Goal: Task Accomplishment & Management: Use online tool/utility

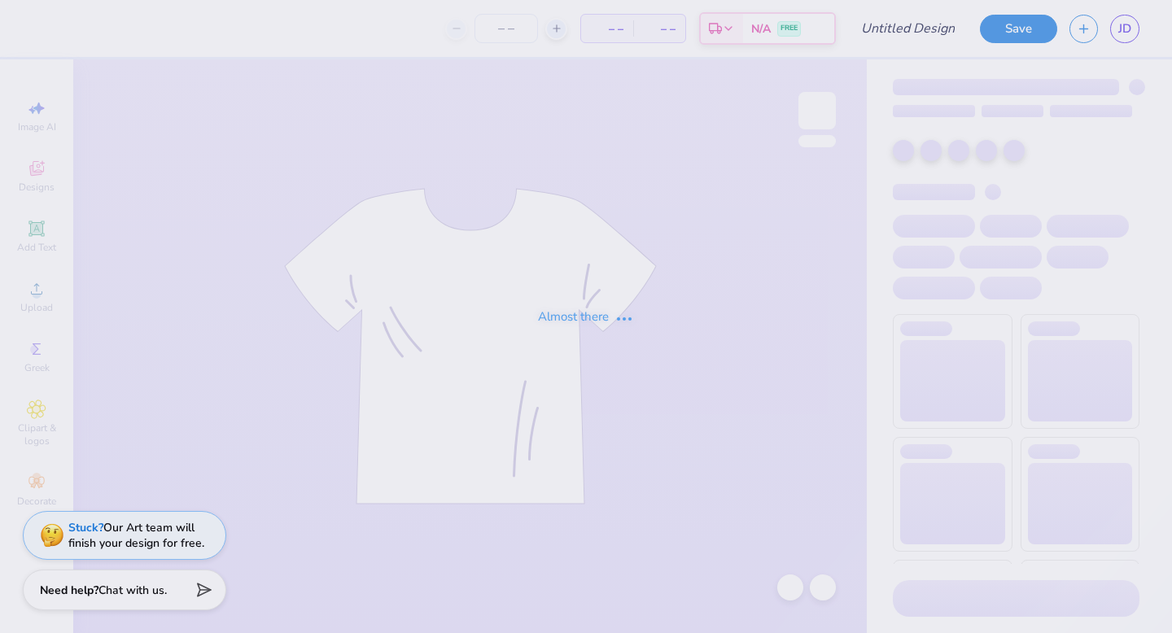
type input "rope bid night"
type input "85"
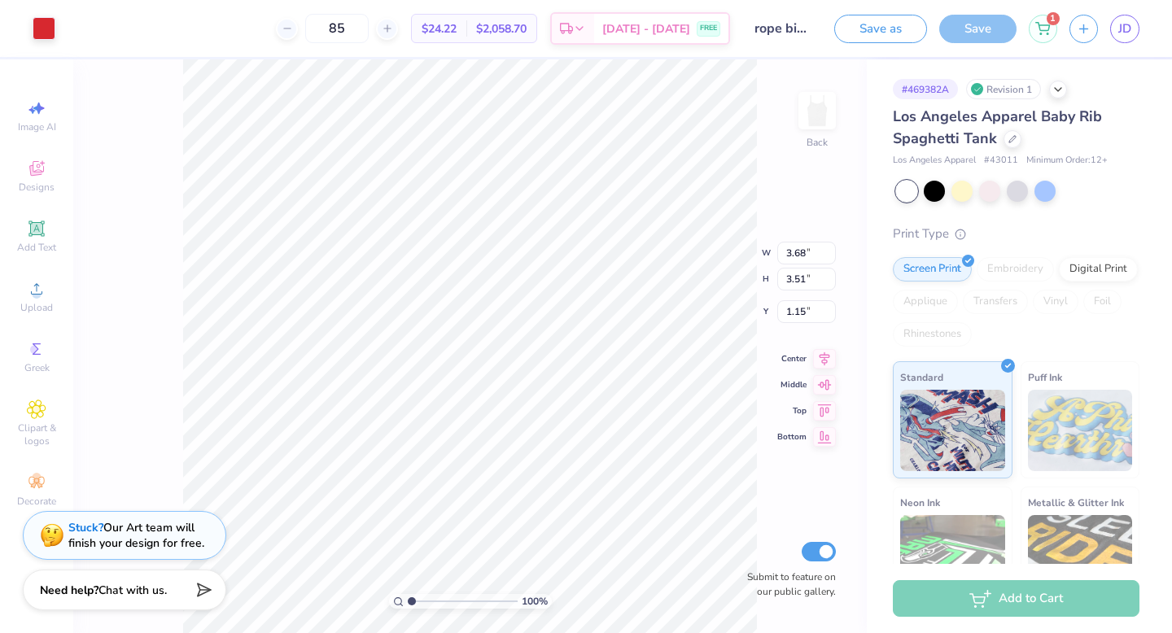
click at [1058, 96] on div "# 469382A Revision 1" at bounding box center [1016, 89] width 247 height 20
click at [1010, 139] on icon at bounding box center [1012, 137] width 8 height 8
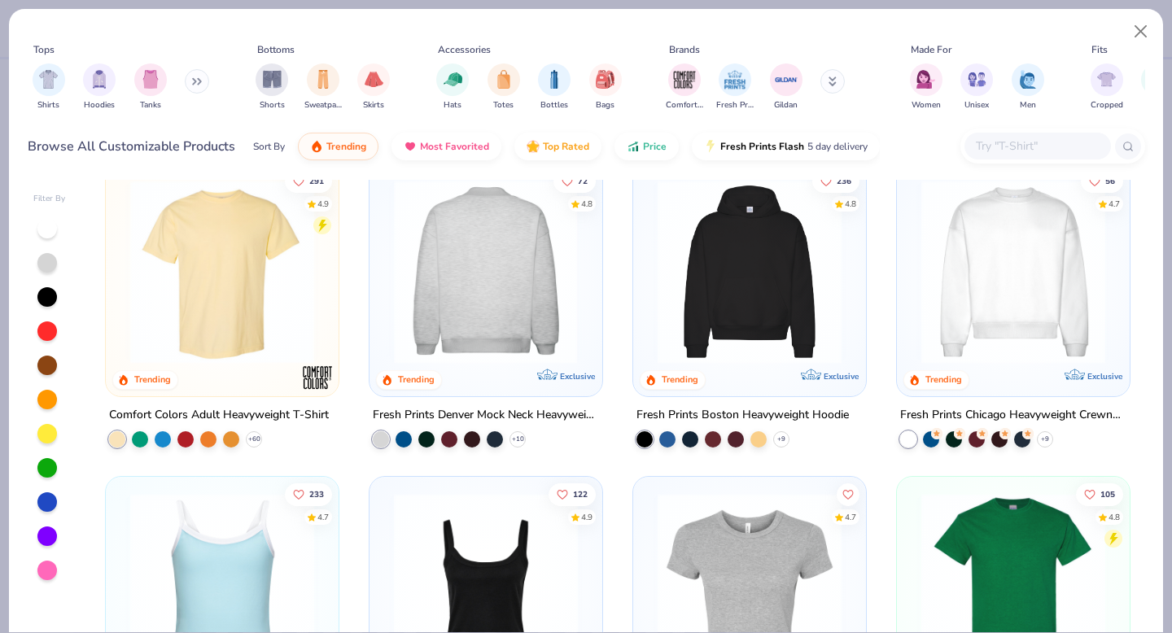
scroll to position [70, 0]
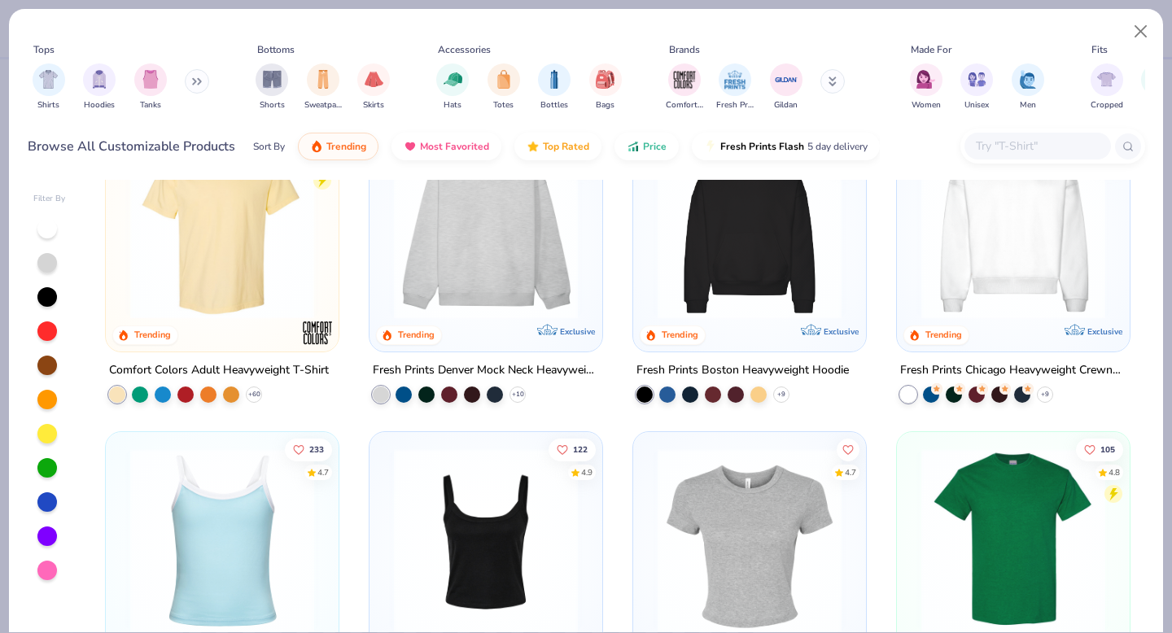
click at [193, 86] on button at bounding box center [197, 81] width 24 height 24
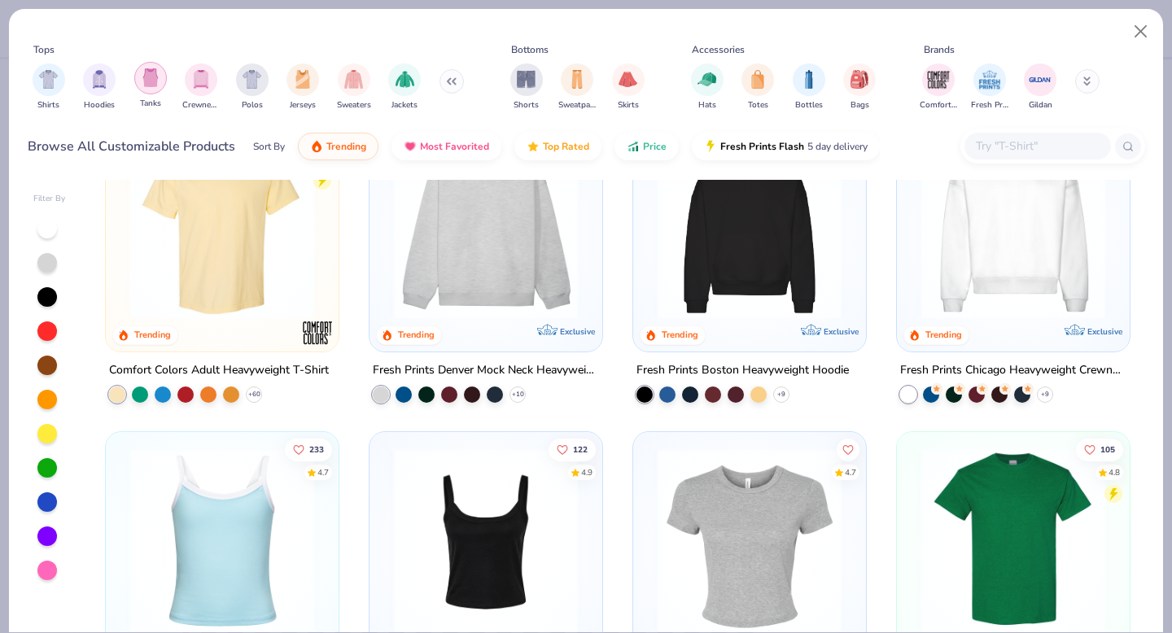
click at [149, 85] on img "filter for Tanks" at bounding box center [151, 77] width 18 height 19
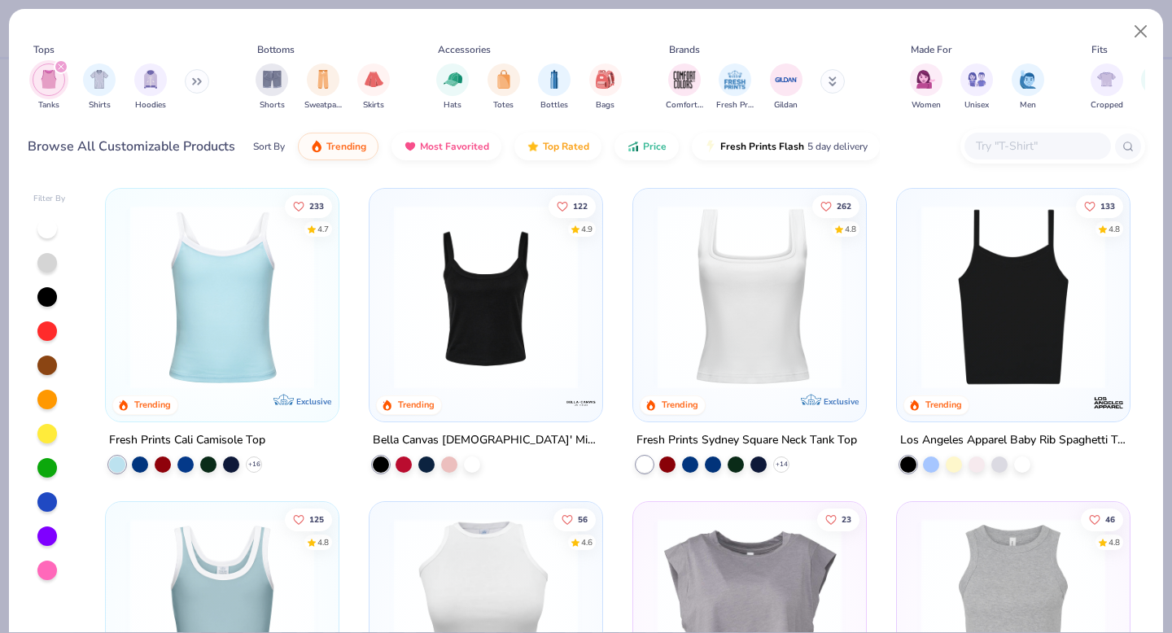
scroll to position [10, 0]
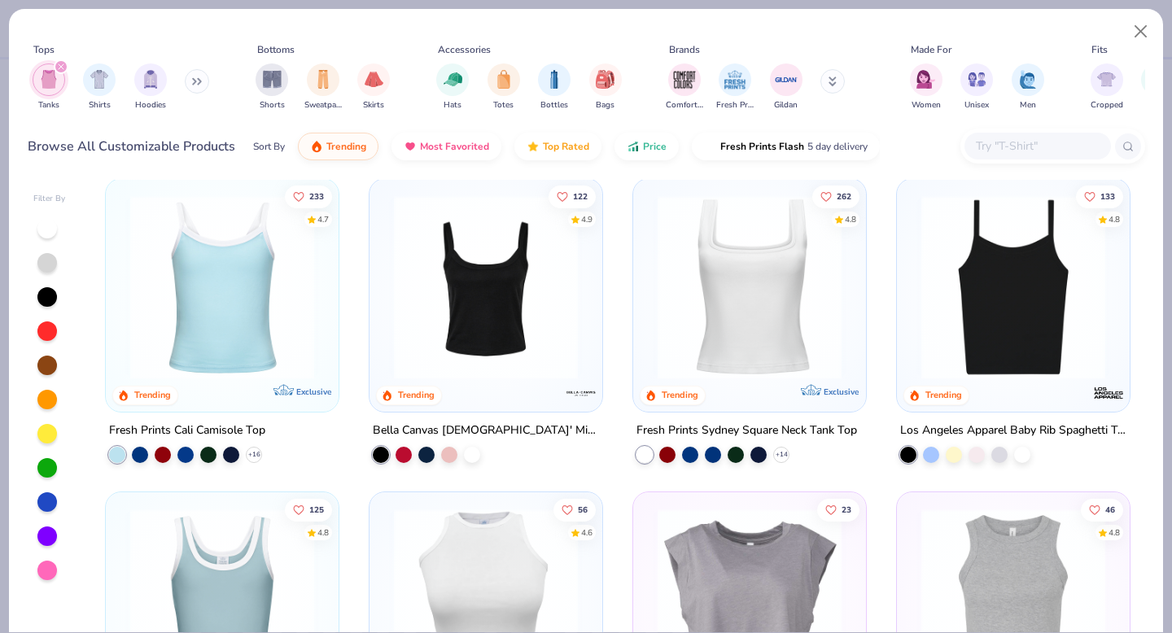
click at [42, 230] on div at bounding box center [47, 229] width 20 height 20
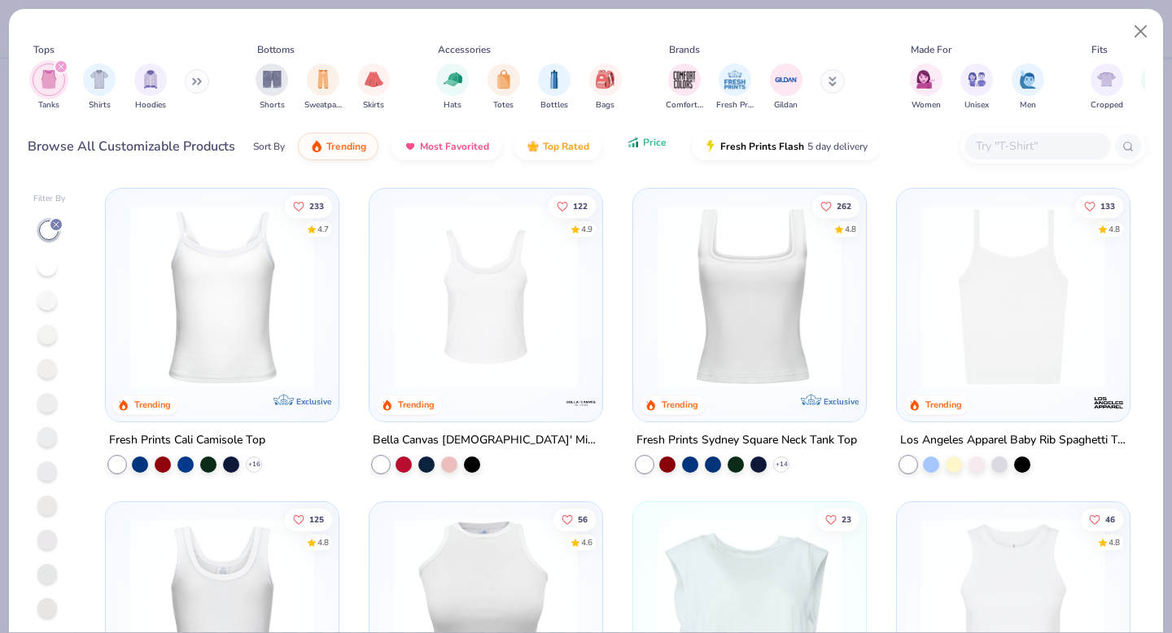
click at [640, 147] on button "Price" at bounding box center [647, 143] width 64 height 28
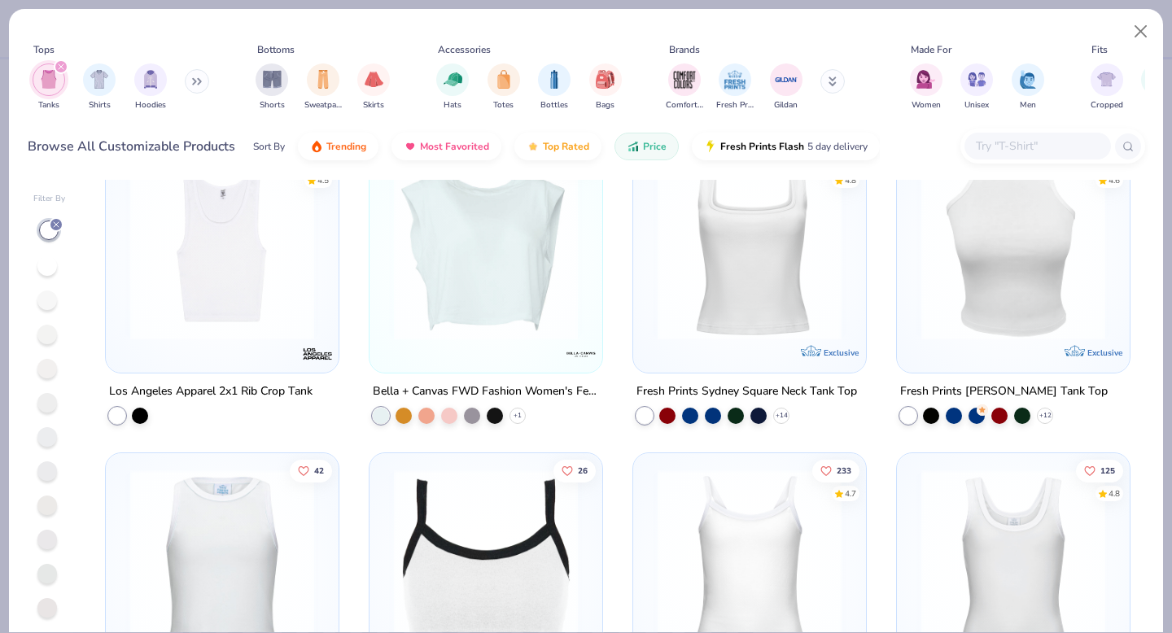
scroll to position [1448, 0]
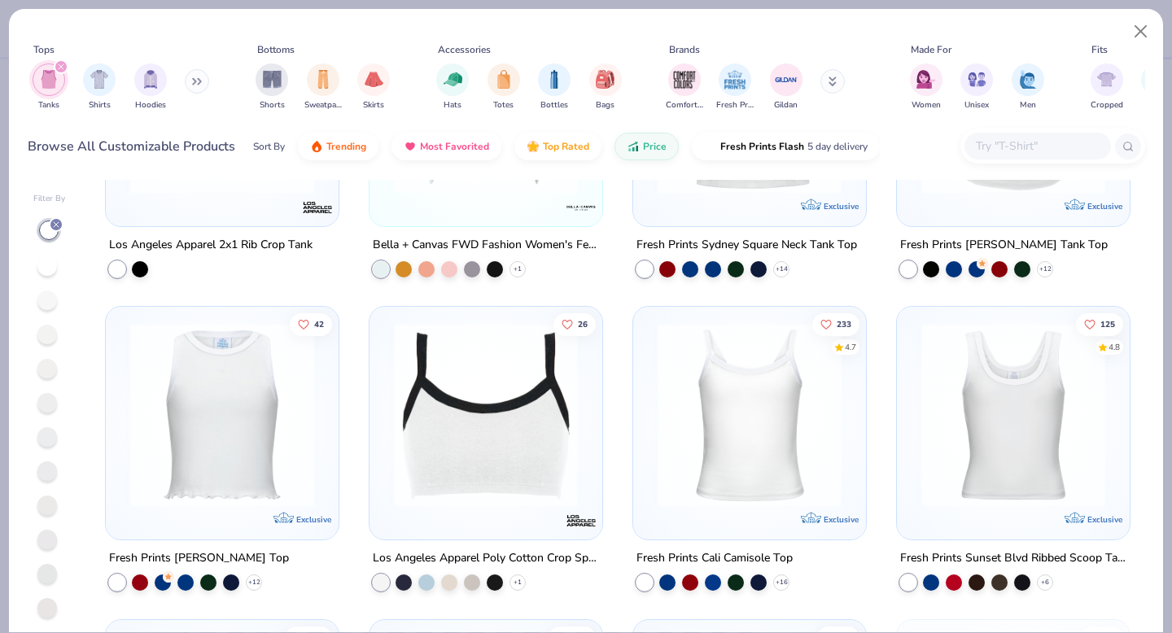
click at [748, 447] on img at bounding box center [750, 415] width 200 height 184
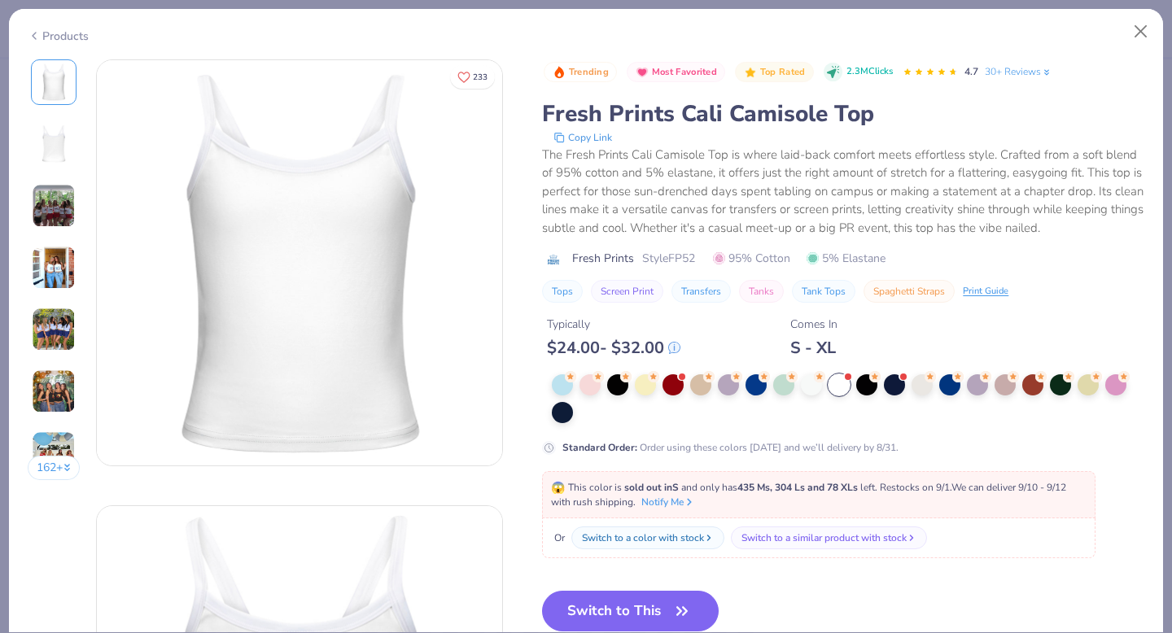
click at [50, 329] on img at bounding box center [54, 330] width 44 height 44
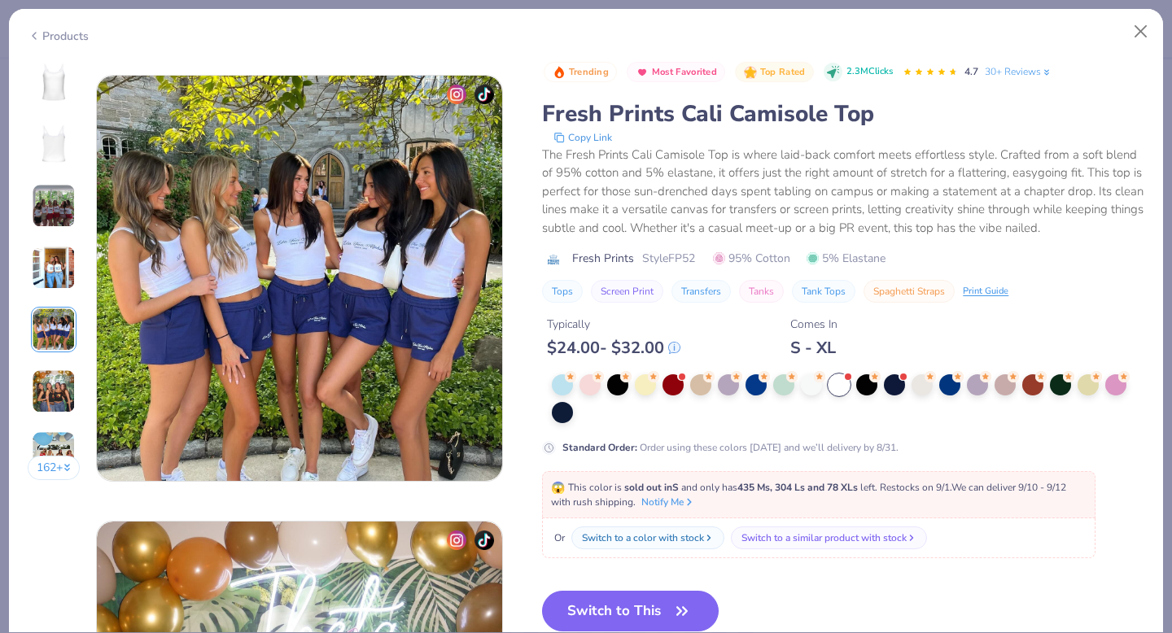
scroll to position [1784, 0]
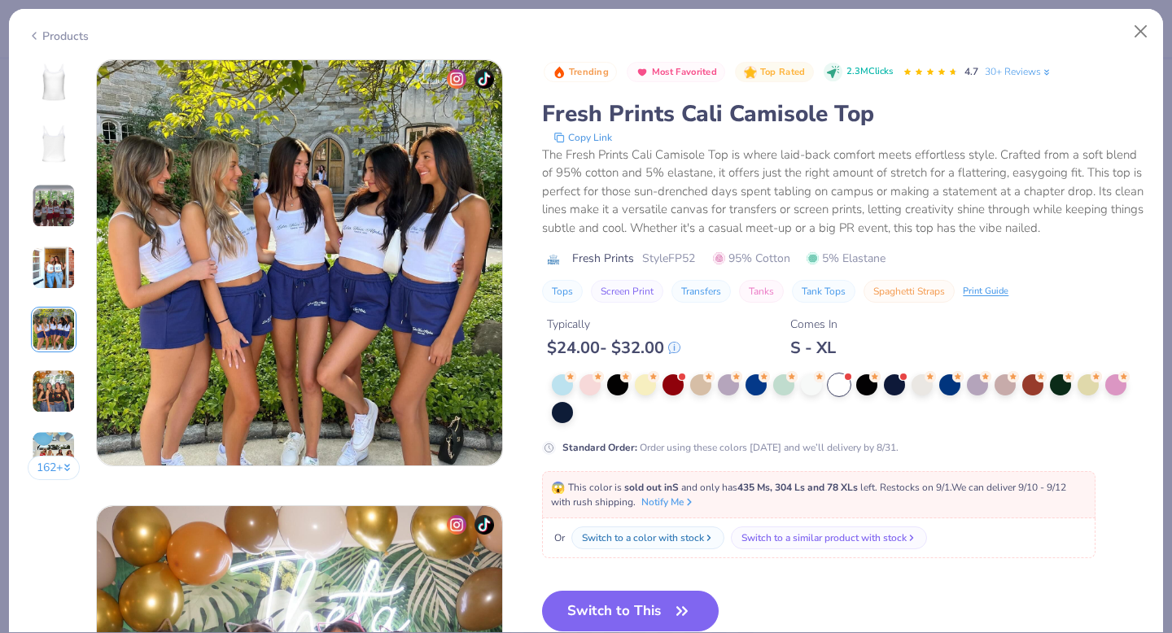
click at [57, 400] on img at bounding box center [54, 392] width 44 height 44
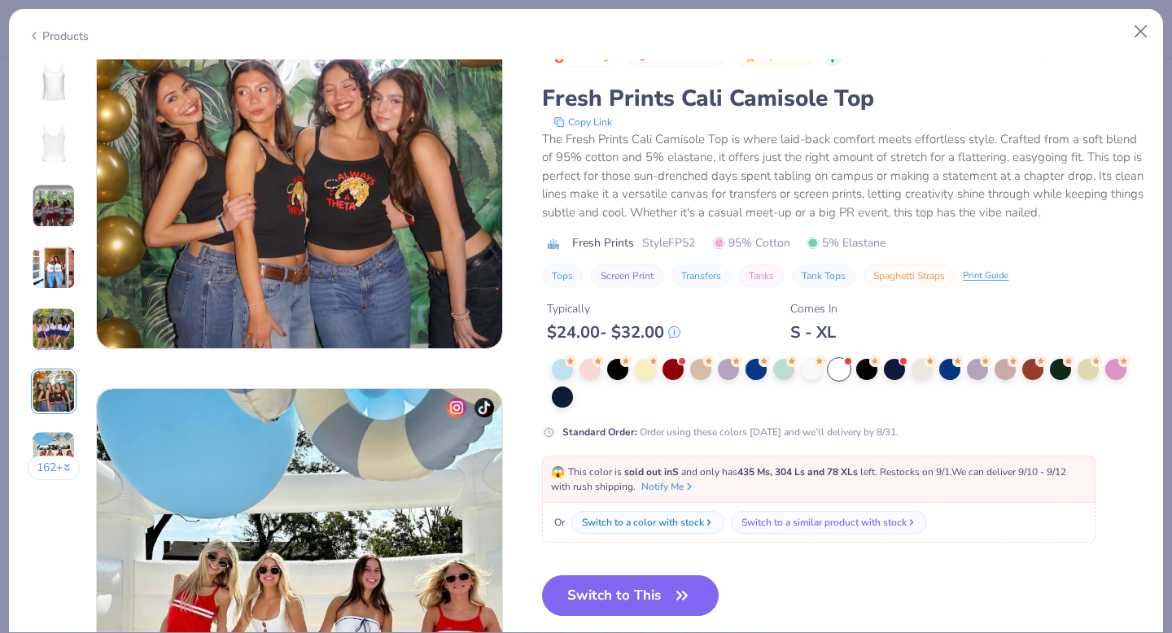
click at [60, 436] on img at bounding box center [54, 453] width 44 height 44
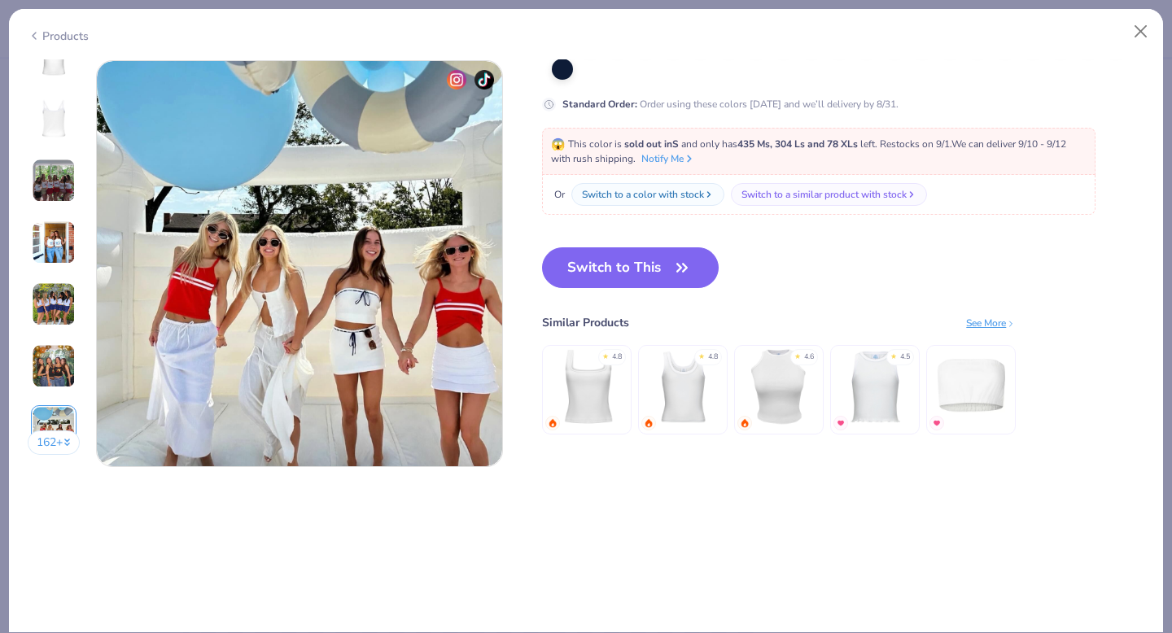
scroll to position [2676, 0]
click at [53, 249] on img at bounding box center [54, 242] width 44 height 44
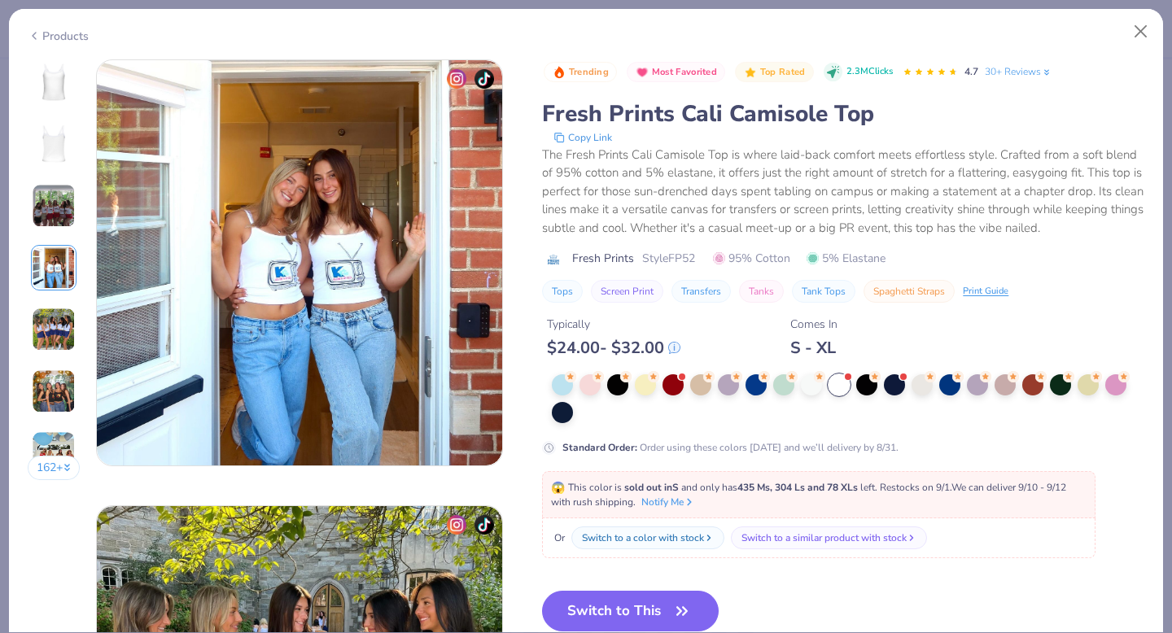
click at [65, 325] on img at bounding box center [54, 330] width 44 height 44
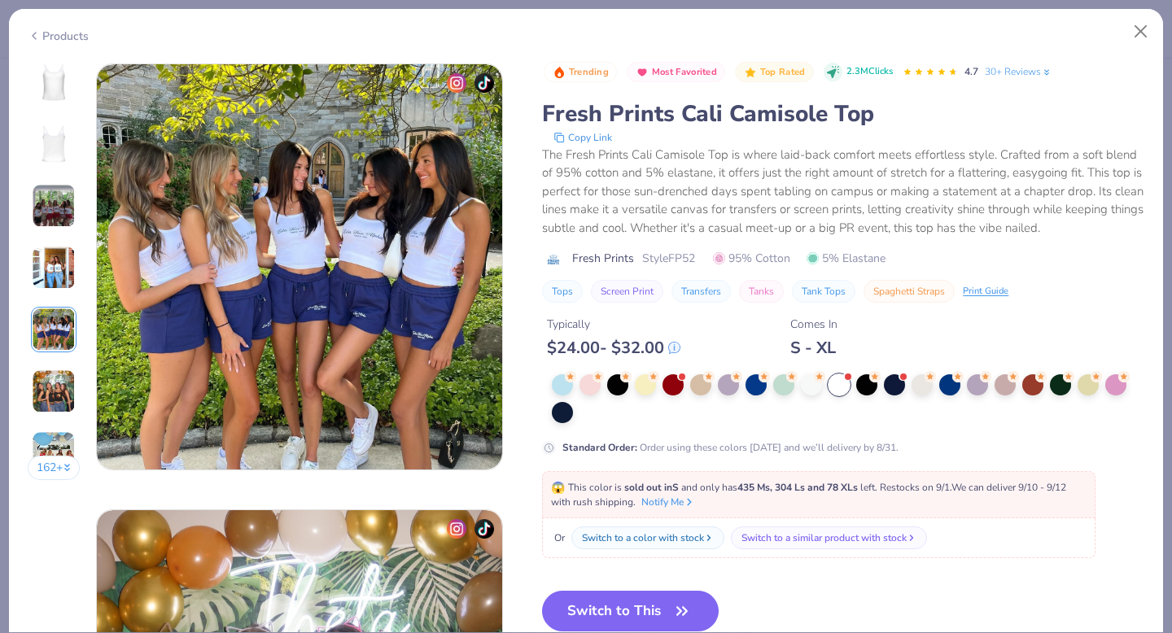
scroll to position [1784, 0]
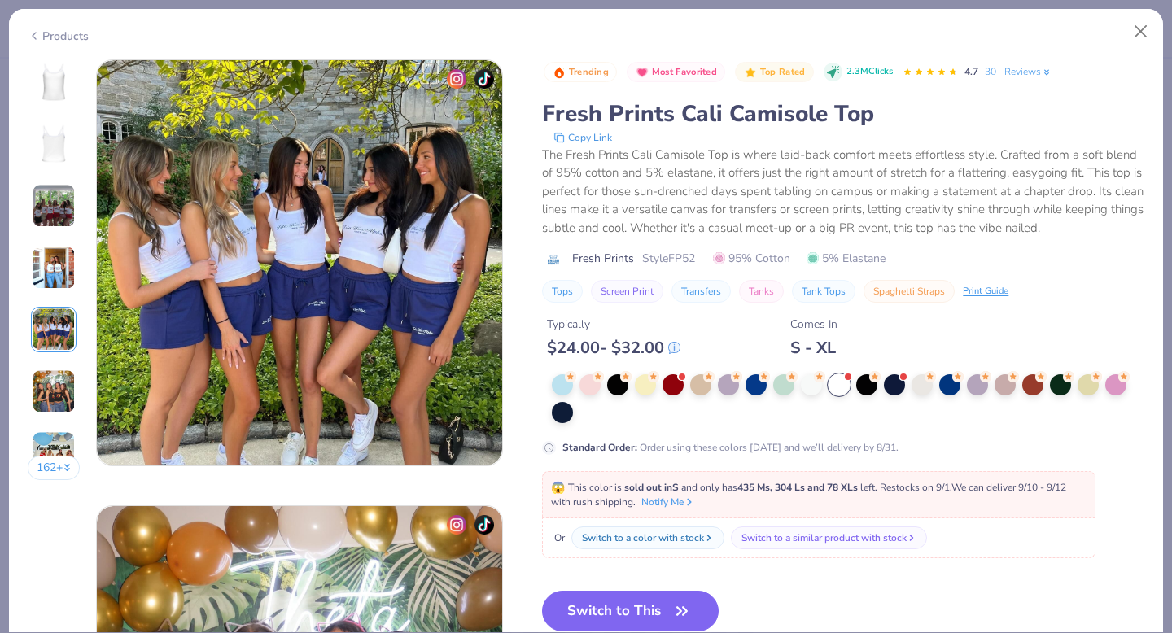
click at [54, 213] on img at bounding box center [54, 206] width 44 height 44
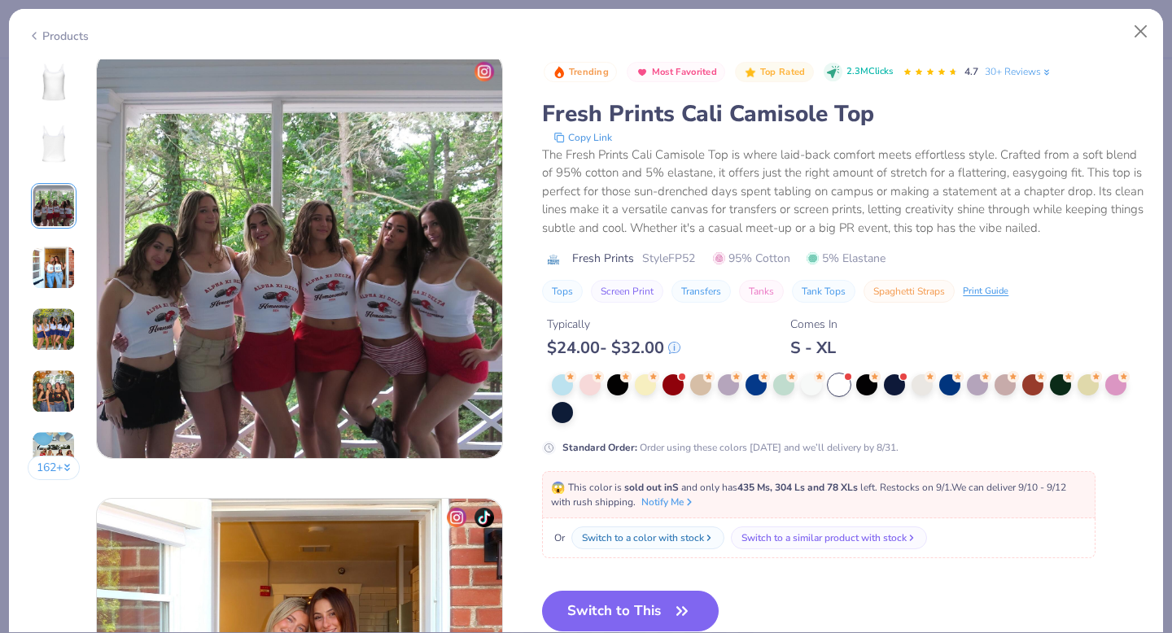
scroll to position [892, 0]
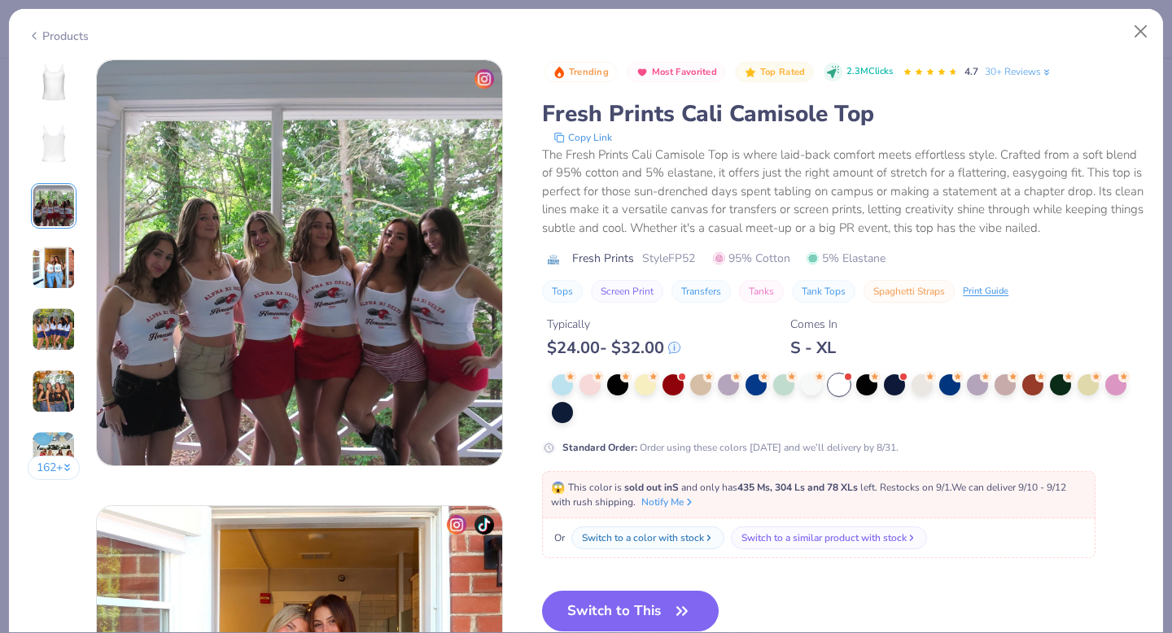
click at [61, 326] on img at bounding box center [54, 330] width 44 height 44
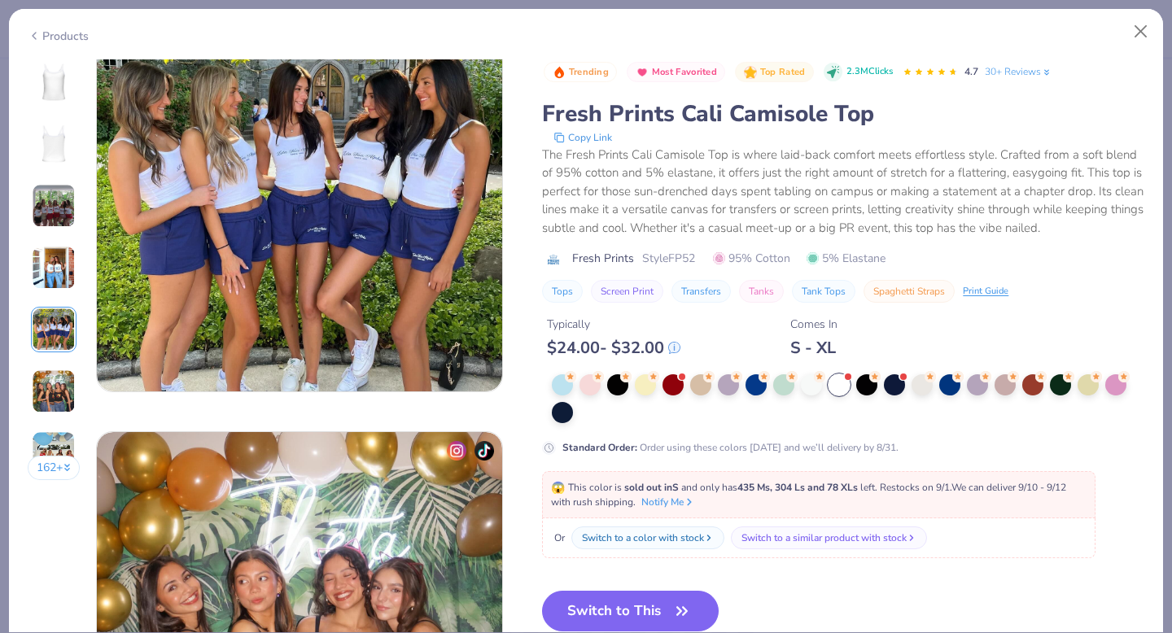
scroll to position [1857, 0]
click at [60, 467] on button "162 +" at bounding box center [54, 468] width 53 height 24
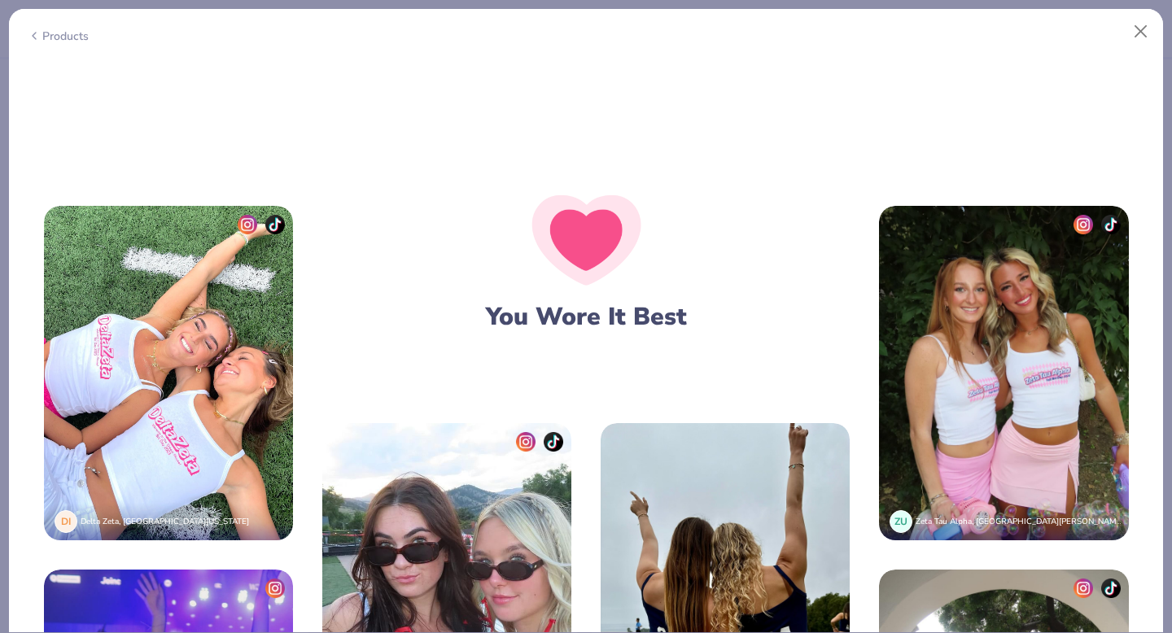
scroll to position [2727, 0]
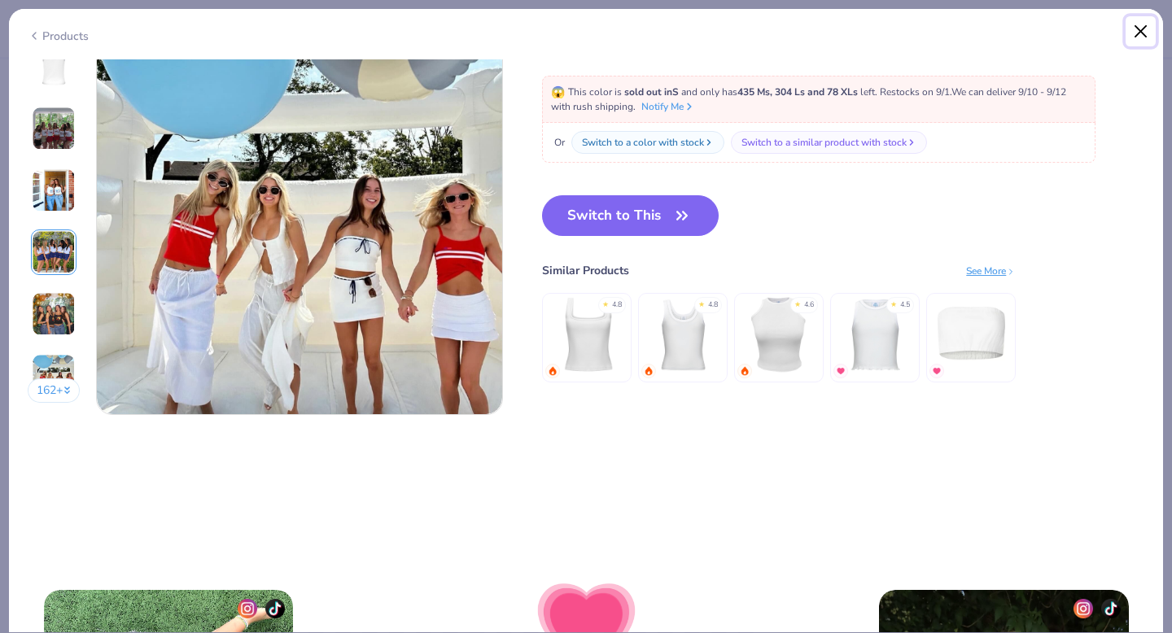
click at [1139, 37] on button "Close" at bounding box center [1141, 31] width 31 height 31
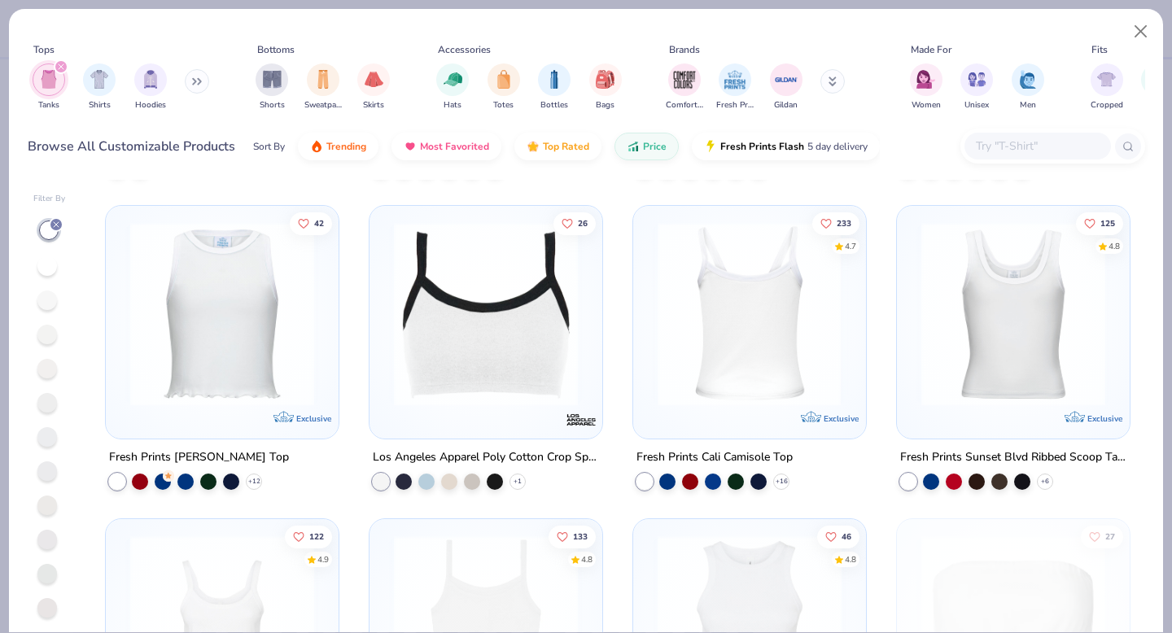
scroll to position [1551, 0]
click at [726, 286] on div at bounding box center [749, 313] width 600 height 184
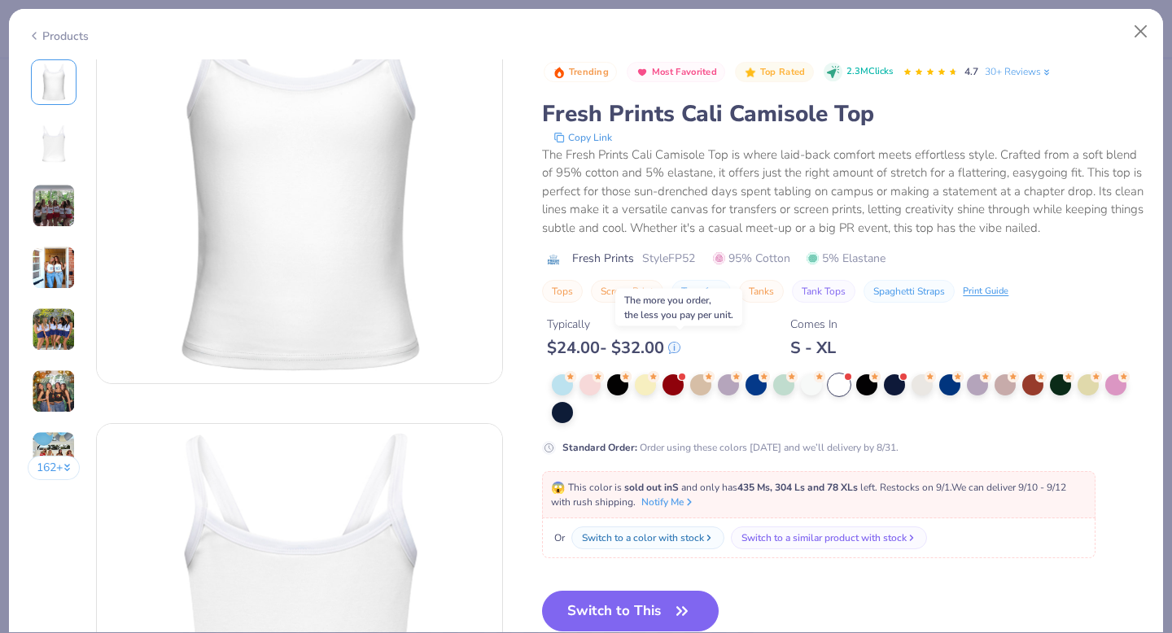
scroll to position [84, 0]
click at [1139, 31] on button "Close" at bounding box center [1141, 31] width 31 height 31
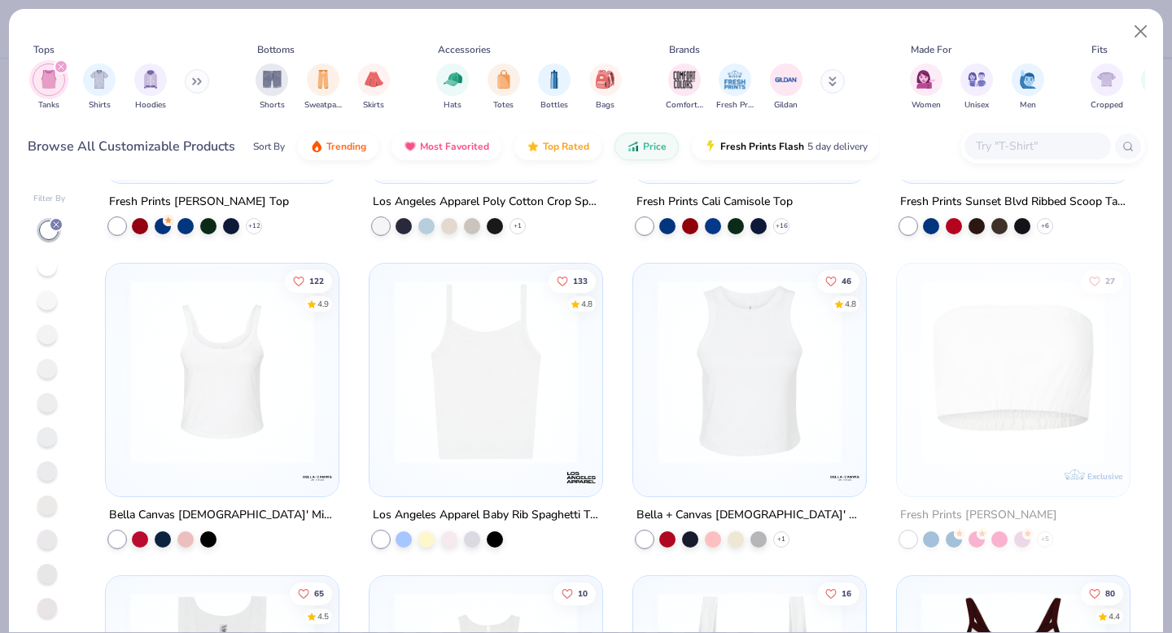
scroll to position [1804, 0]
click at [514, 405] on img at bounding box center [486, 372] width 200 height 184
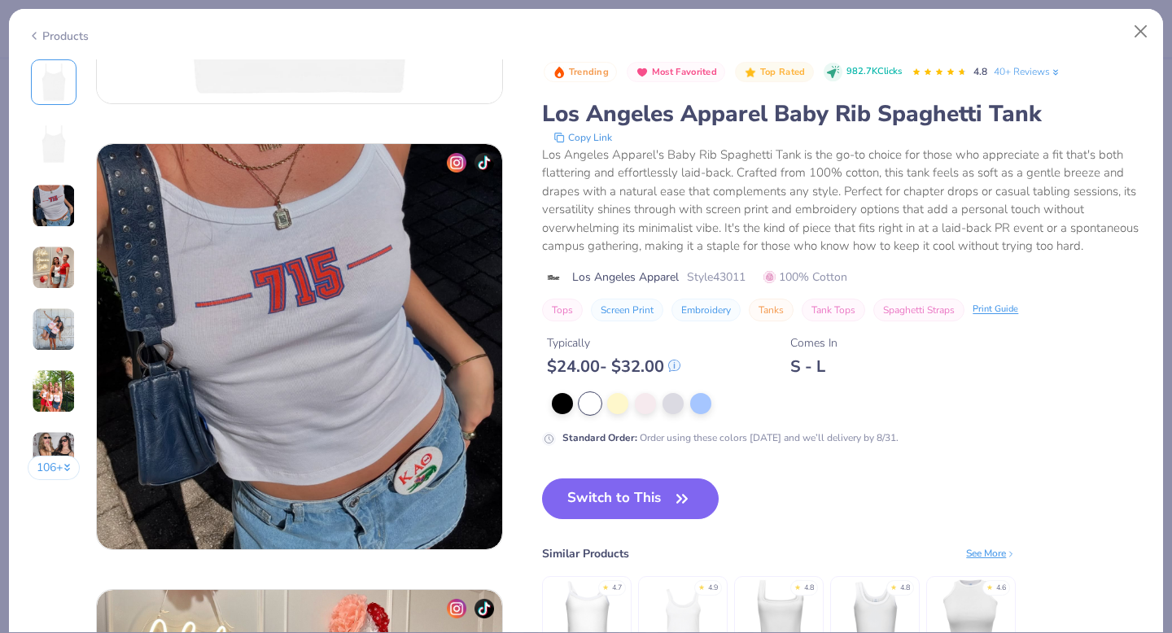
scroll to position [1369, 0]
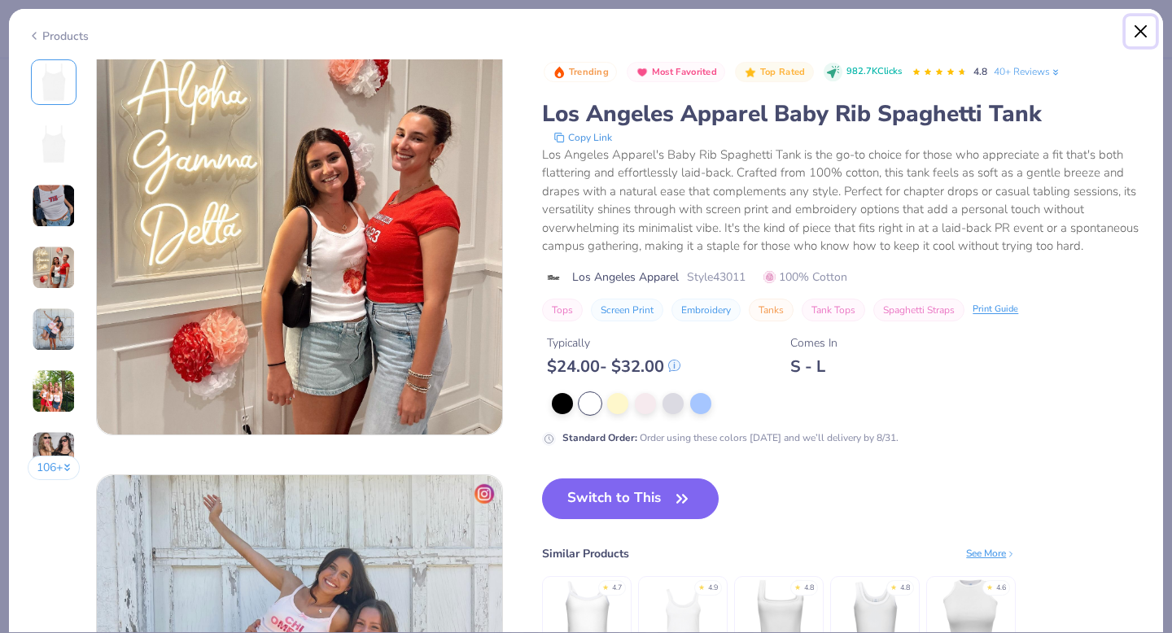
click at [1131, 33] on button "Close" at bounding box center [1141, 31] width 31 height 31
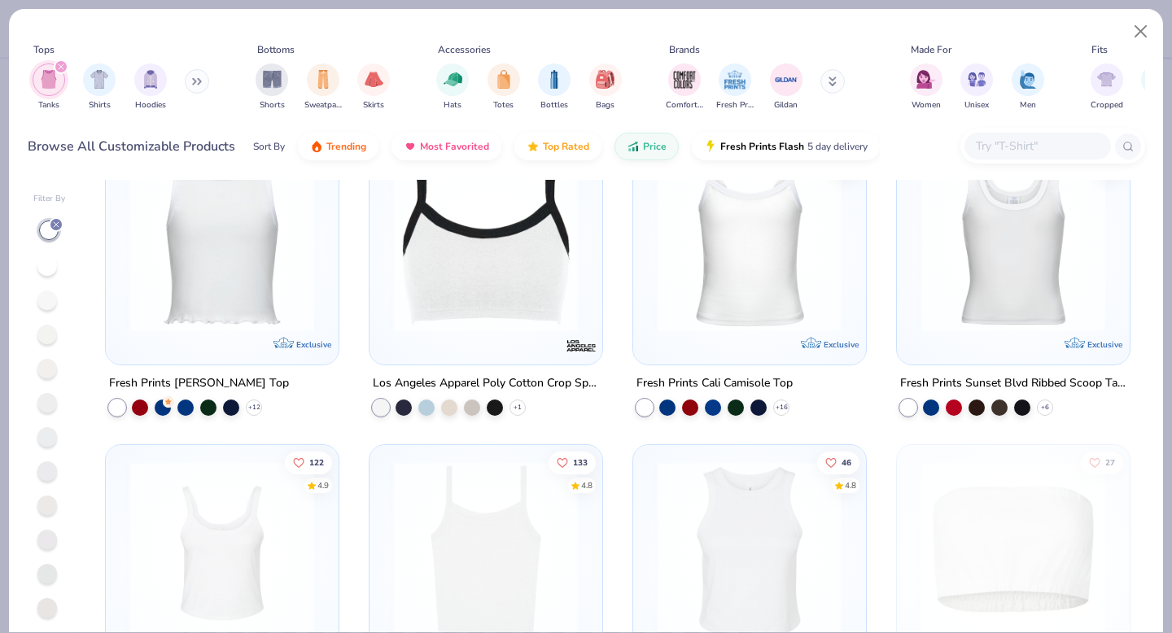
scroll to position [1578, 0]
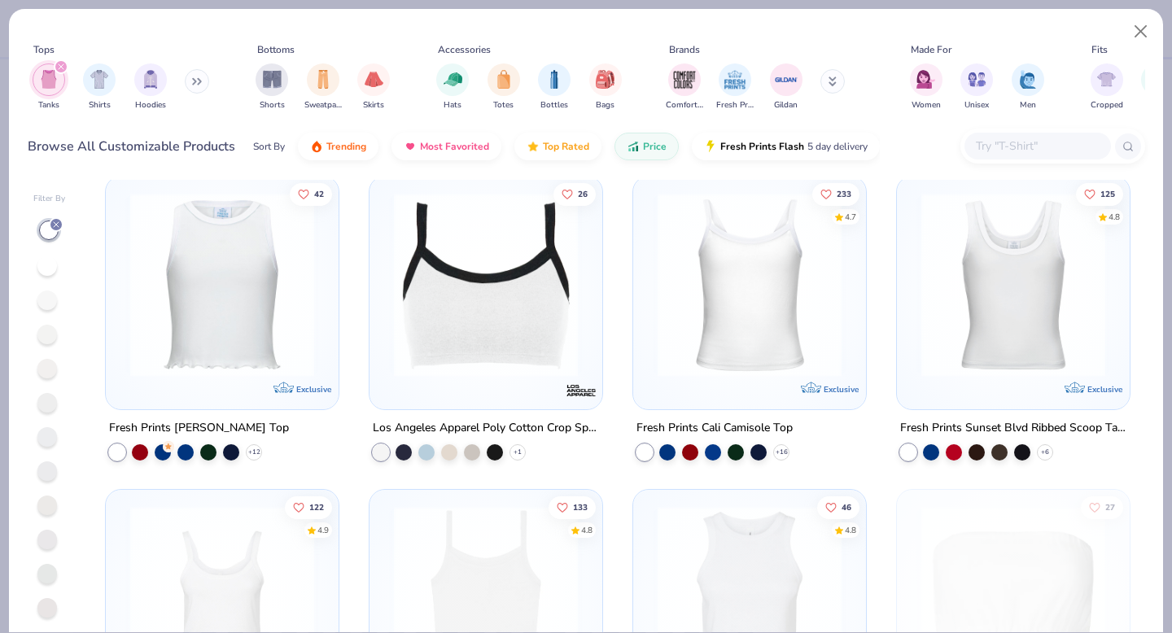
click at [751, 326] on img at bounding box center [750, 285] width 200 height 184
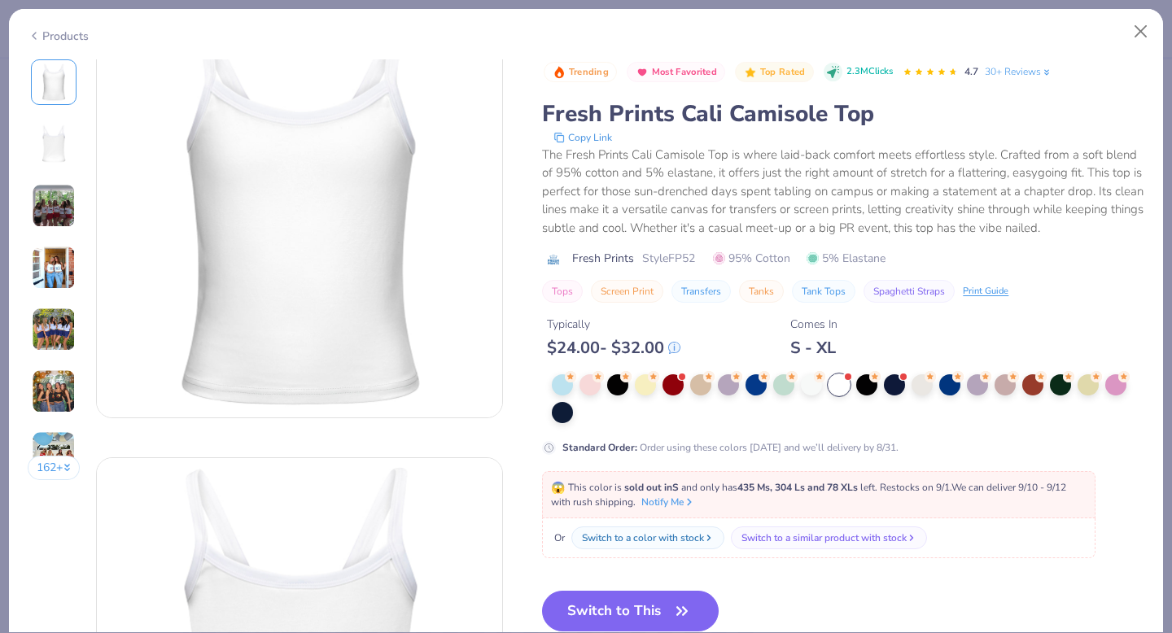
scroll to position [52, 0]
click at [665, 610] on button "Switch to This" at bounding box center [630, 611] width 177 height 41
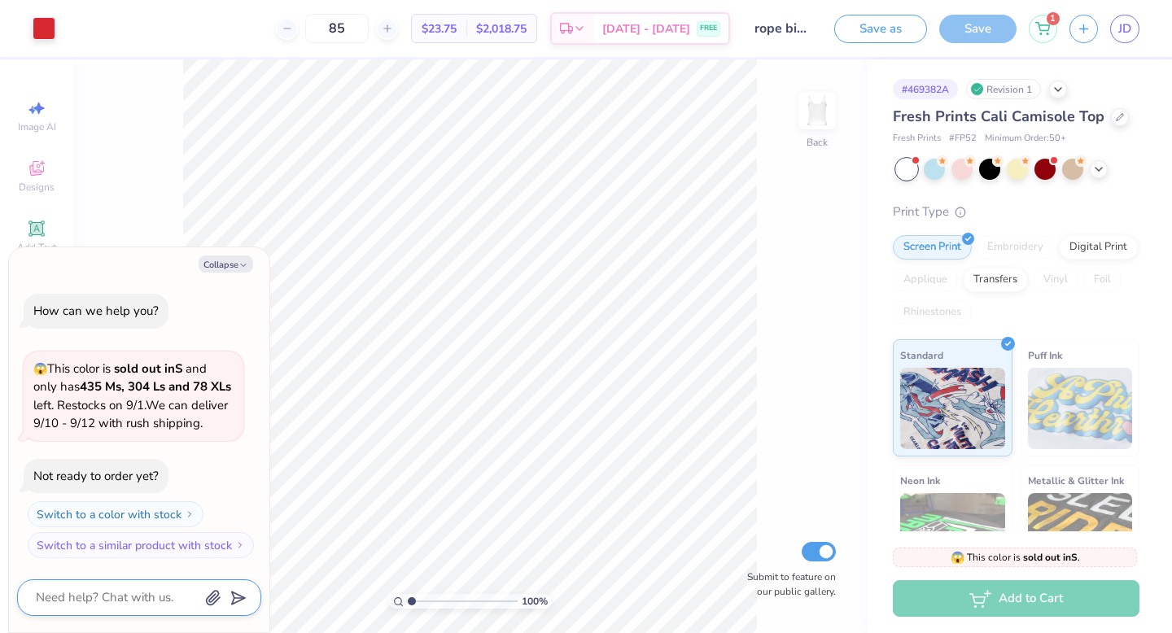
click at [107, 604] on textarea at bounding box center [116, 598] width 165 height 22
click at [241, 260] on icon "button" at bounding box center [243, 265] width 10 height 10
type textarea "x"
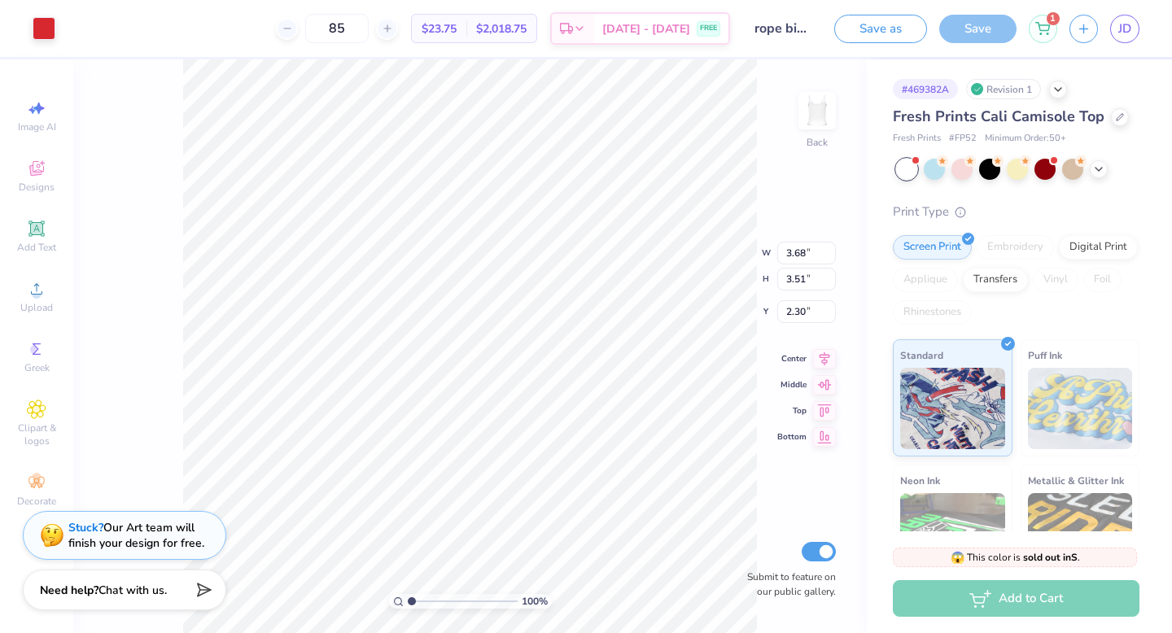
type input "1.16"
click at [1115, 123] on div at bounding box center [1120, 116] width 18 height 18
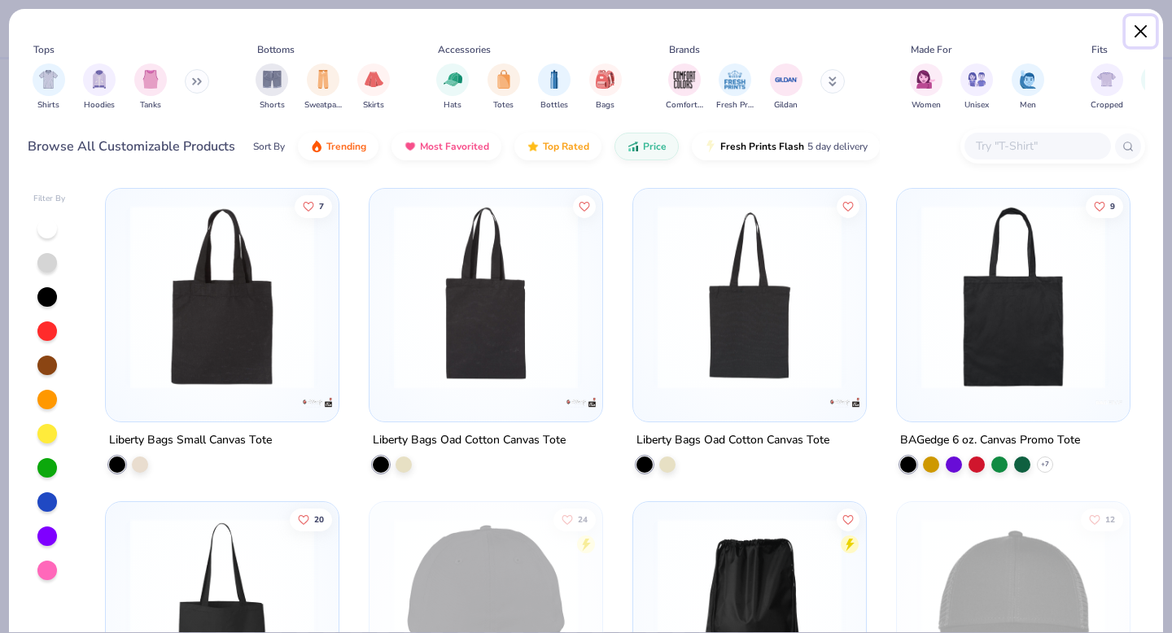
click at [1136, 33] on button "Close" at bounding box center [1141, 31] width 31 height 31
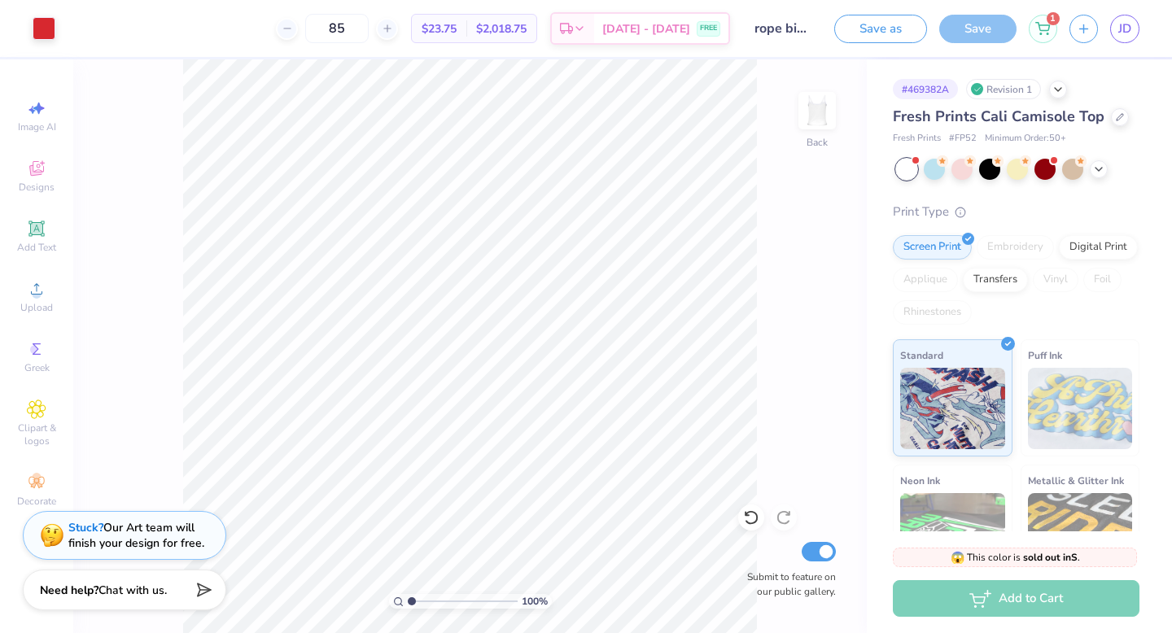
click at [969, 118] on span "Fresh Prints Cali Camisole Top" at bounding box center [999, 117] width 212 height 20
click at [1016, 116] on span "Fresh Prints Cali Camisole Top" at bounding box center [999, 117] width 212 height 20
type input "2.04"
type input "1.84"
click at [369, 24] on input "85" at bounding box center [336, 28] width 63 height 29
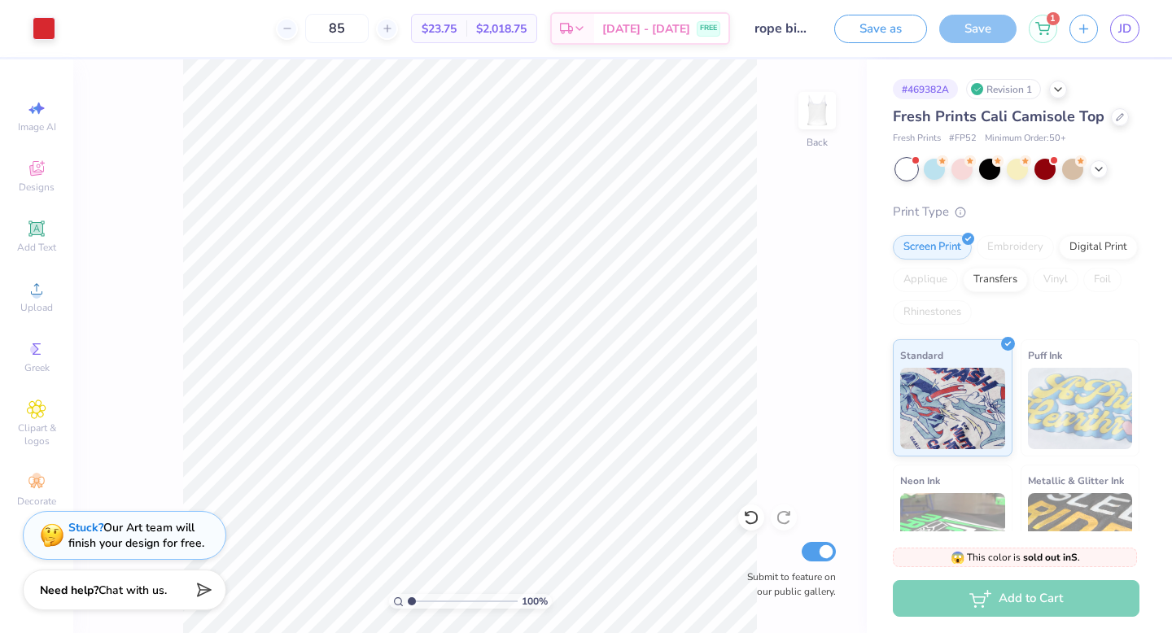
type input "8"
type input "120"
click at [889, 29] on button "Save as" at bounding box center [880, 26] width 93 height 28
click at [781, 31] on input "rope bid night" at bounding box center [764, 28] width 80 height 33
click at [764, 30] on input "rope bid night" at bounding box center [764, 28] width 80 height 33
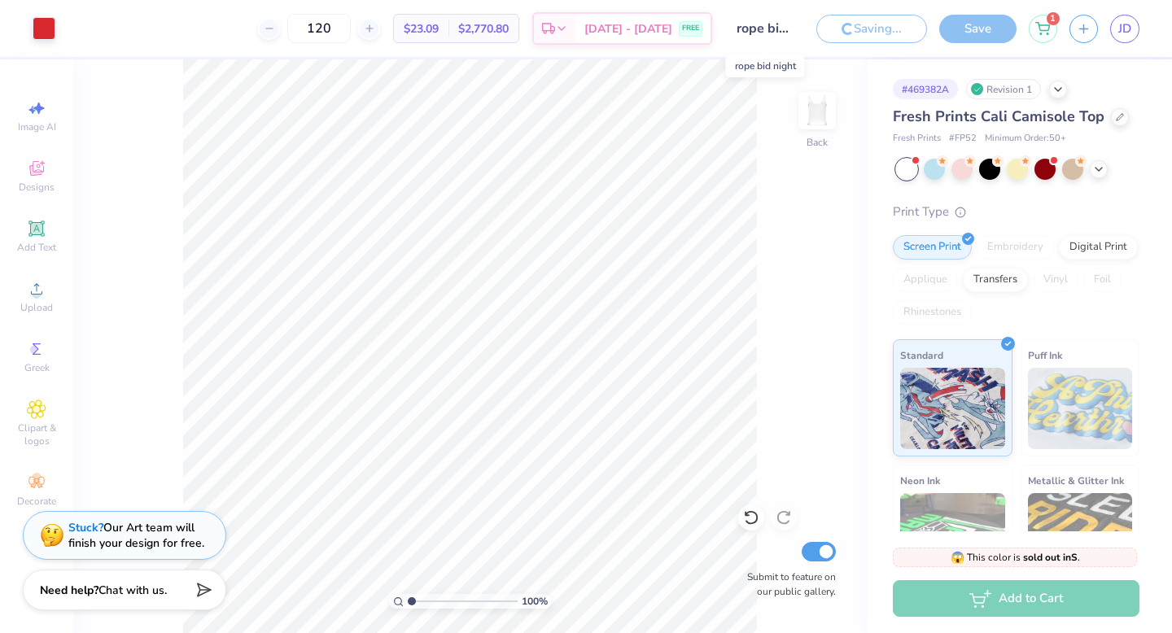
click at [764, 30] on input "rope bid night" at bounding box center [764, 28] width 80 height 33
click at [750, 30] on input "rope bid night" at bounding box center [764, 28] width 80 height 33
drag, startPoint x: 738, startPoint y: 29, endPoint x: 772, endPoint y: 29, distance: 33.4
click at [772, 29] on input "rope bid night" at bounding box center [764, 28] width 80 height 33
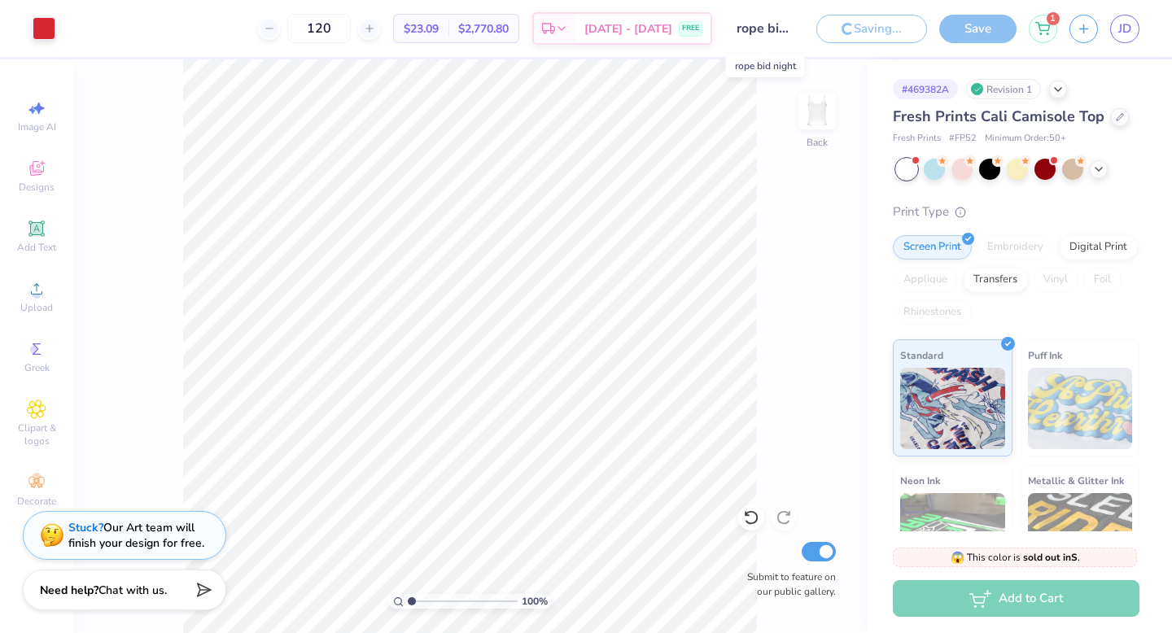
click at [772, 29] on input "rope bid night" at bounding box center [764, 28] width 80 height 33
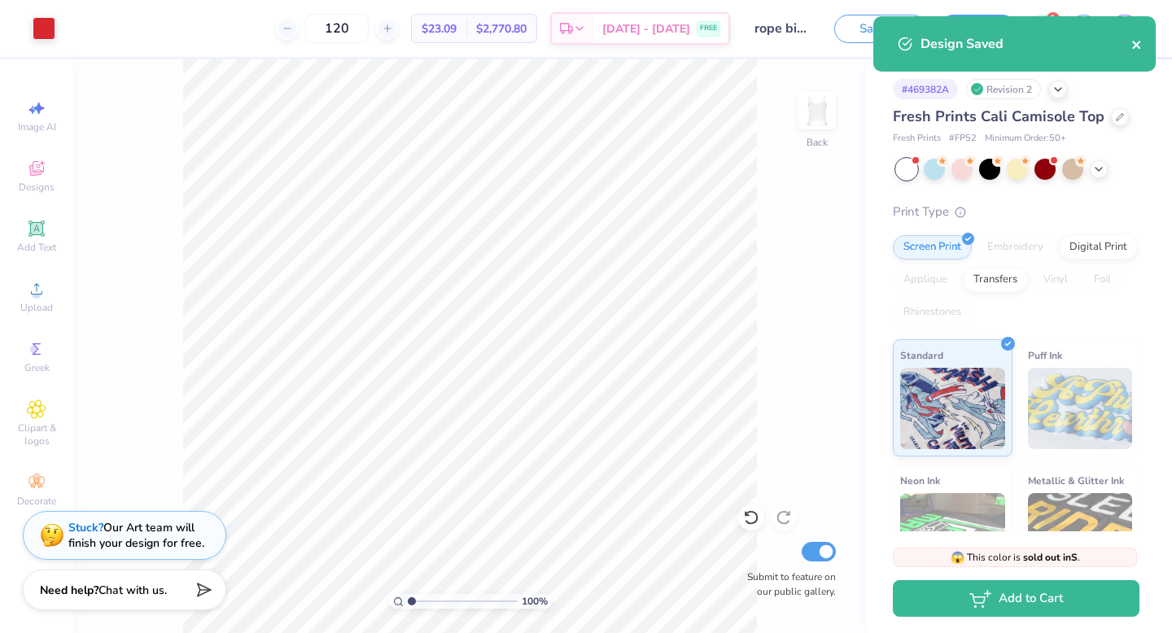
click at [1139, 46] on icon "close" at bounding box center [1136, 44] width 11 height 13
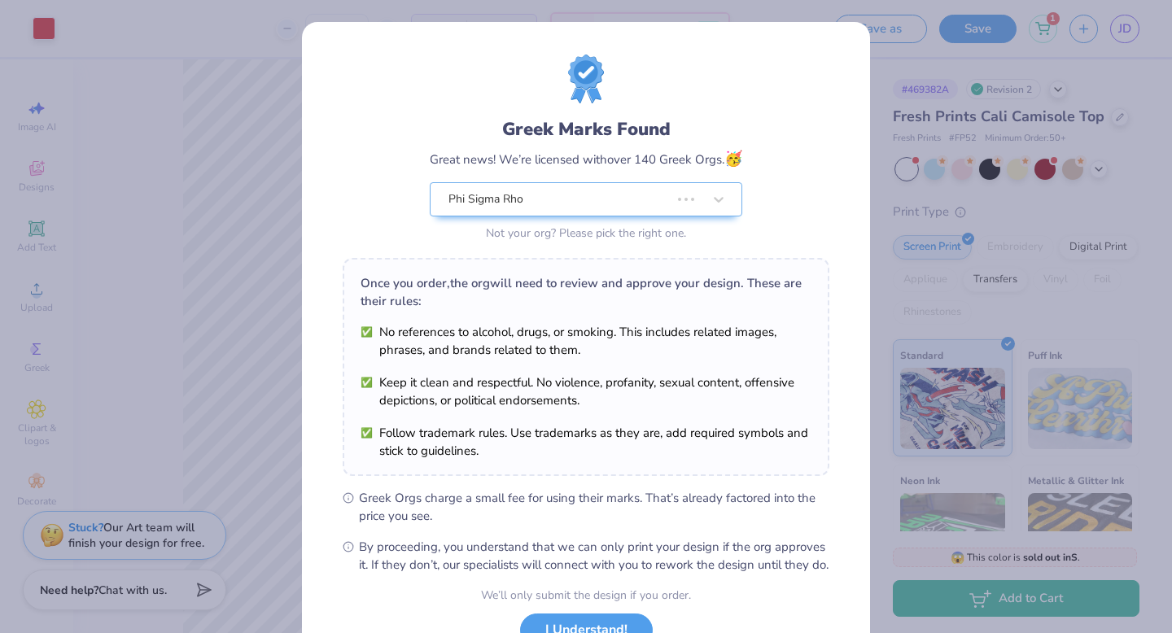
click at [790, 29] on div "Greek Marks Found Great news! We’re licensed with over 140 Greek Orgs. 🥳 Phi Si…" at bounding box center [586, 372] width 568 height 700
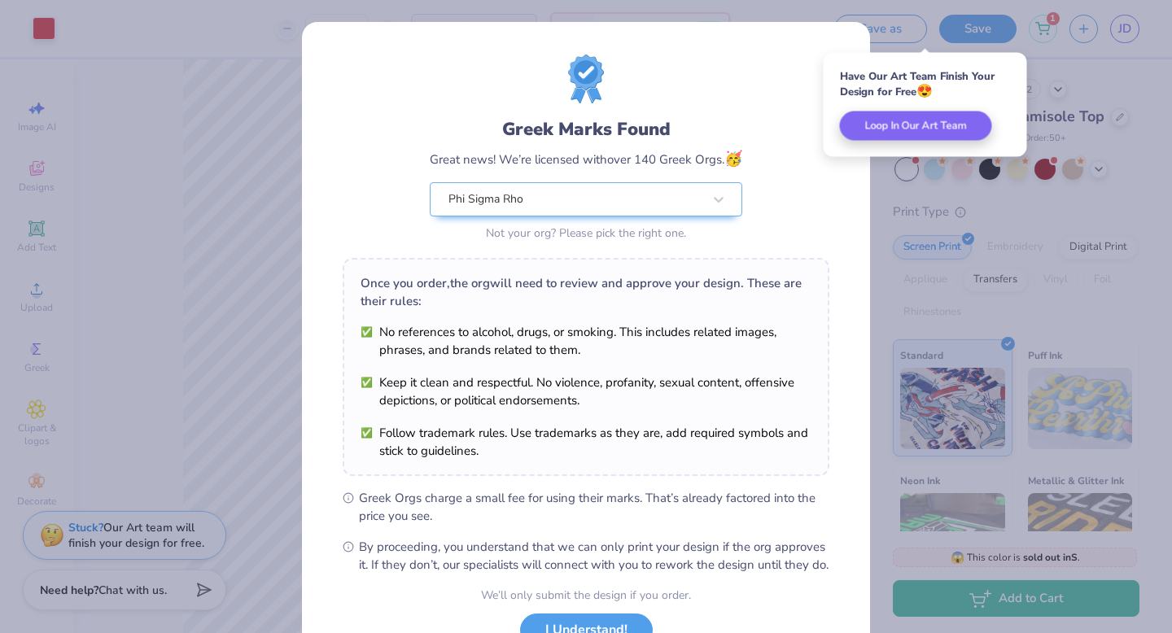
scroll to position [129, 0]
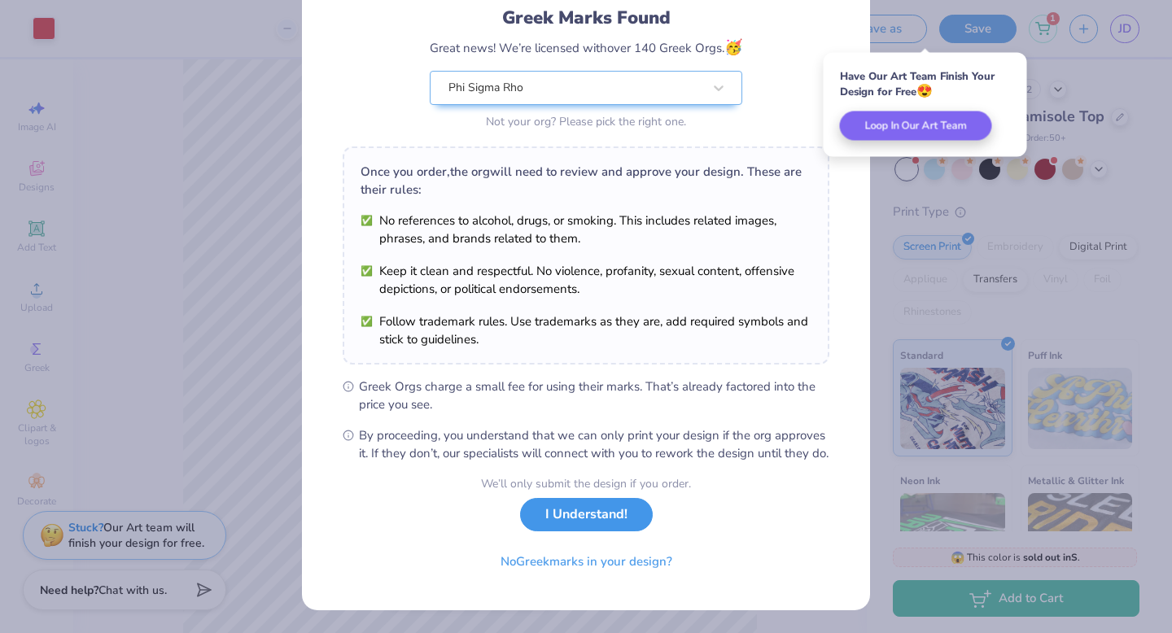
click at [582, 527] on button "I Understand!" at bounding box center [586, 514] width 133 height 33
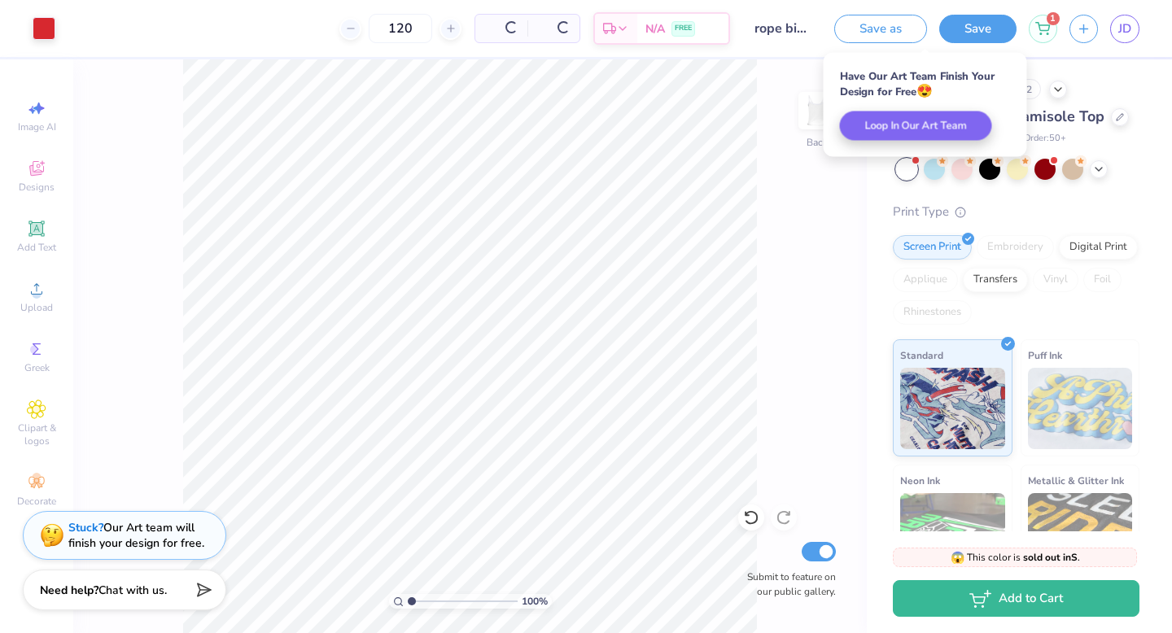
scroll to position [0, 0]
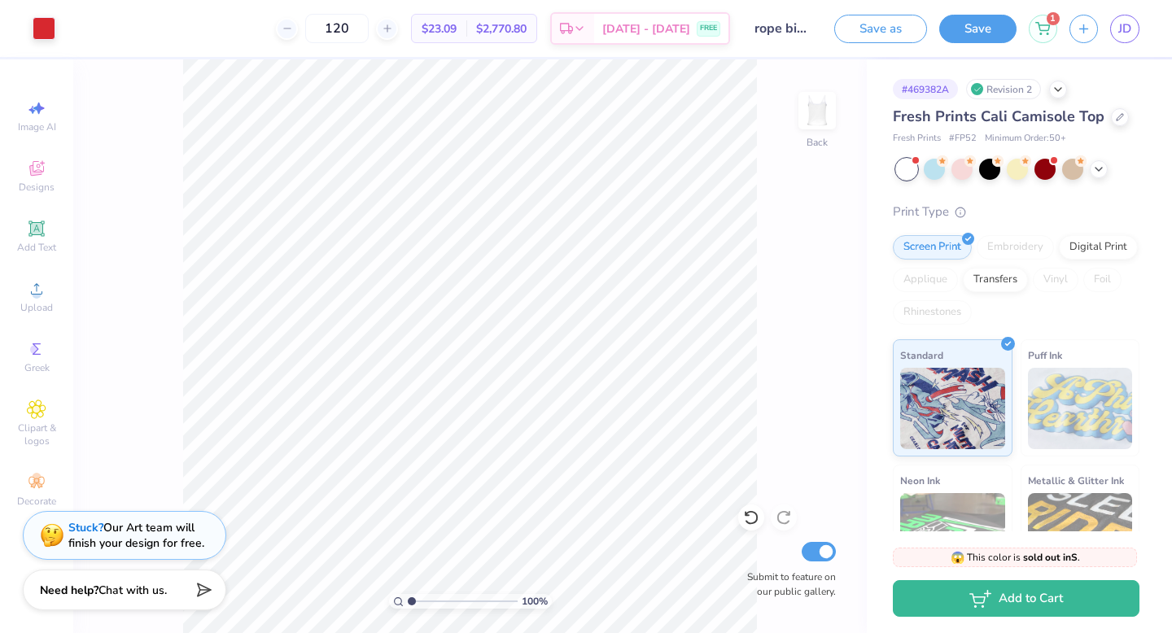
click at [771, 33] on input "rope bid night" at bounding box center [782, 28] width 80 height 33
click at [771, 29] on input "rope bid night" at bounding box center [782, 28] width 80 height 33
click at [785, 31] on input "rope bid night" at bounding box center [782, 28] width 80 height 33
click at [784, 30] on input "rope bid night" at bounding box center [782, 28] width 80 height 33
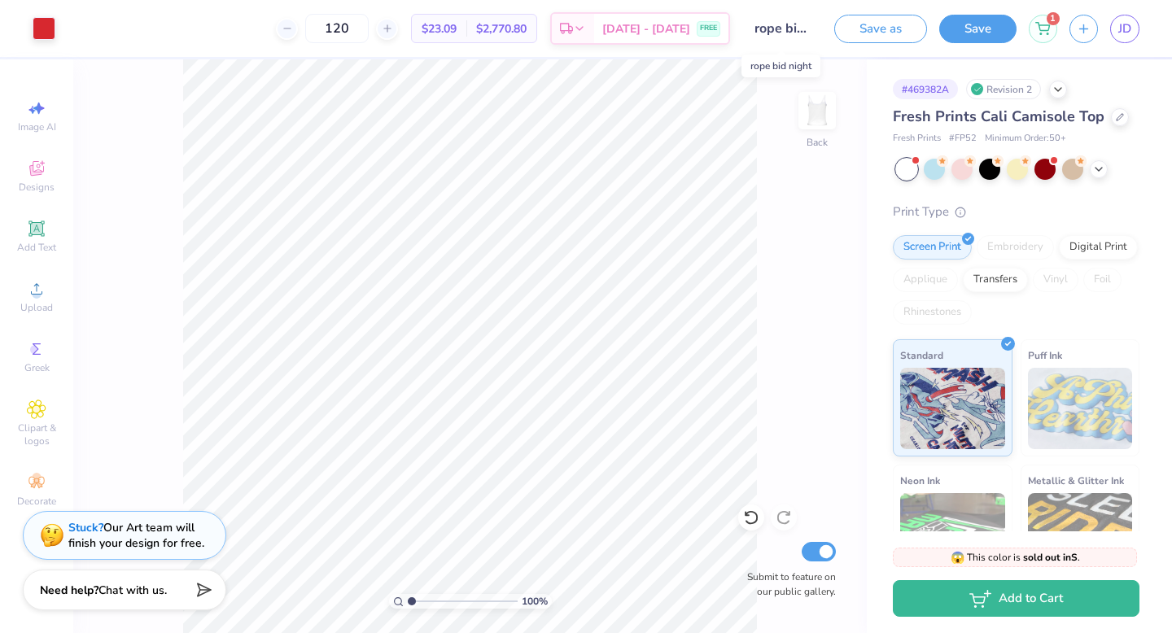
click at [784, 32] on input "rope bid night" at bounding box center [782, 28] width 80 height 33
click at [783, 33] on input "rope bid night" at bounding box center [782, 28] width 80 height 33
click at [960, 29] on button "Save" at bounding box center [977, 26] width 77 height 28
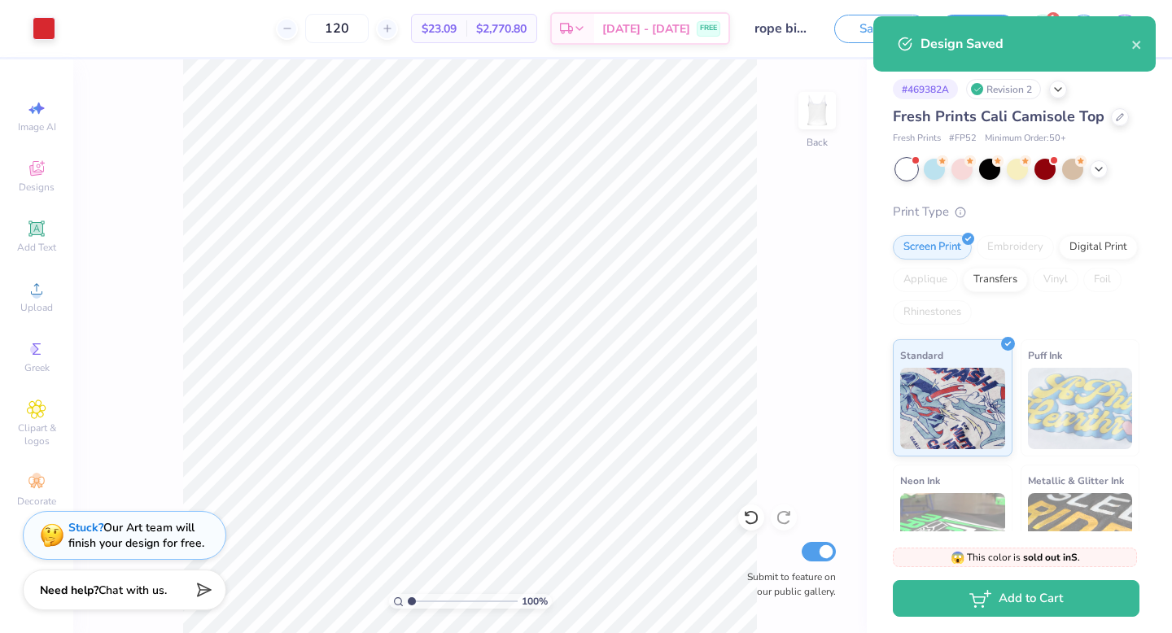
click at [1126, 46] on div "Design Saved" at bounding box center [1026, 44] width 211 height 20
click at [1129, 47] on div "Design Saved" at bounding box center [1026, 44] width 211 height 20
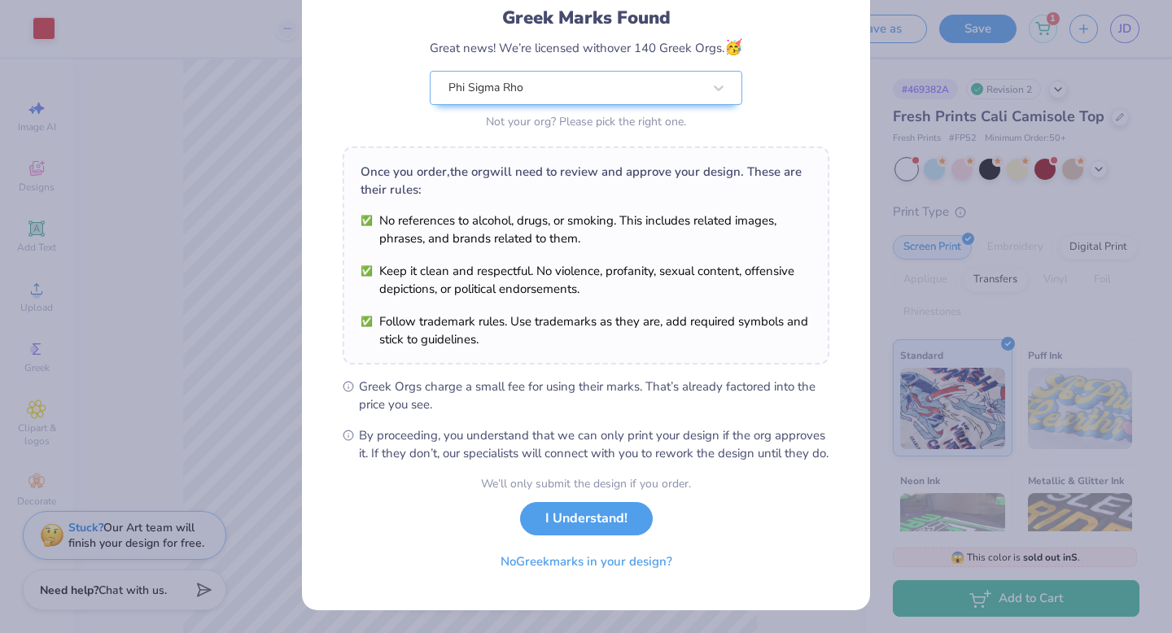
scroll to position [129, 0]
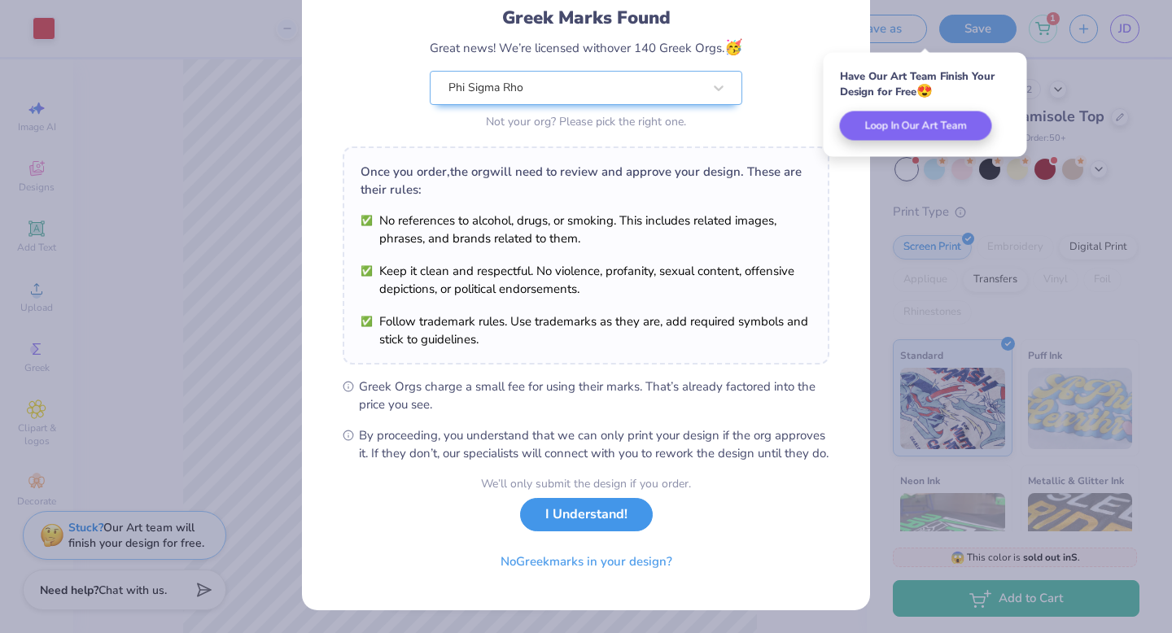
click at [594, 522] on button "I Understand!" at bounding box center [586, 514] width 133 height 33
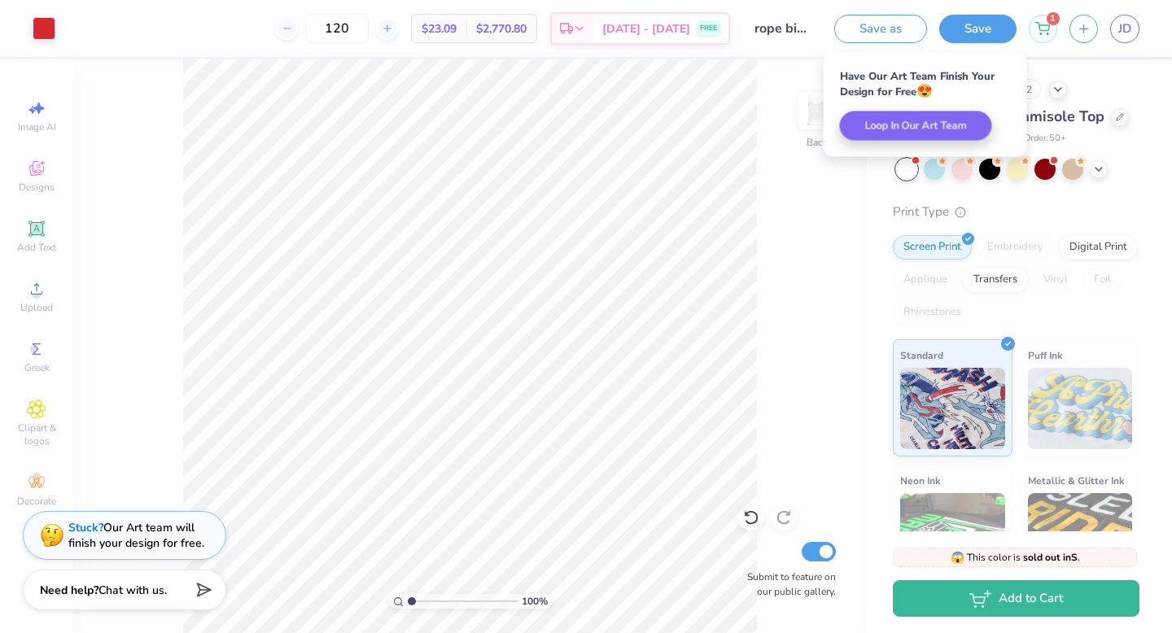
scroll to position [0, 0]
click at [1125, 24] on span "JD" at bounding box center [1124, 29] width 13 height 19
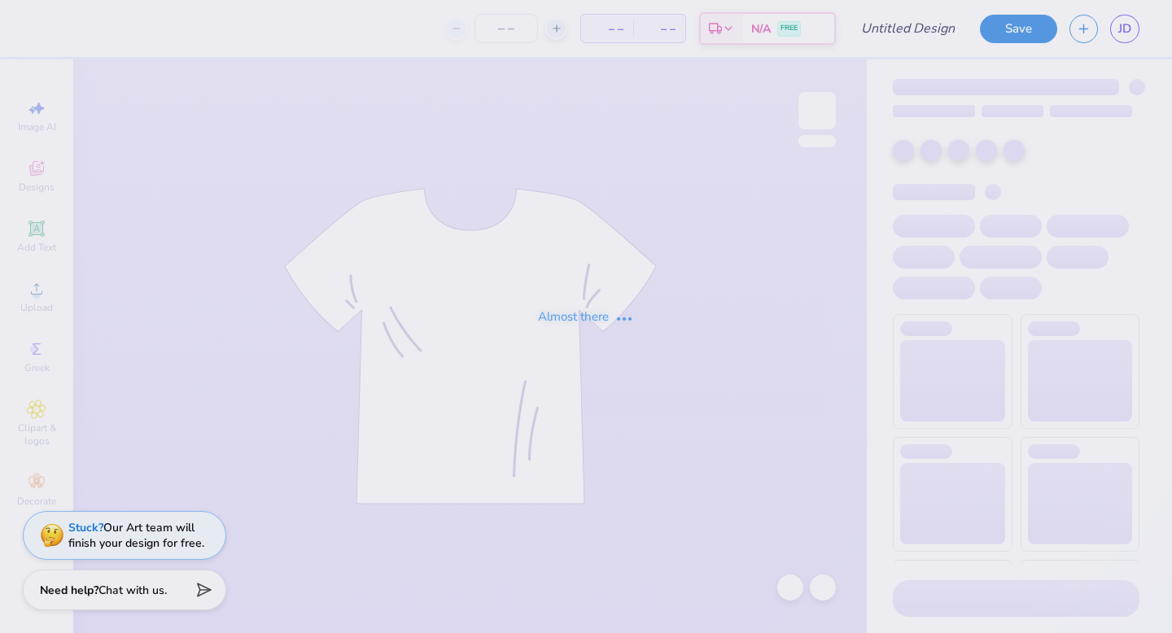
type input "rope bid night"
type input "85"
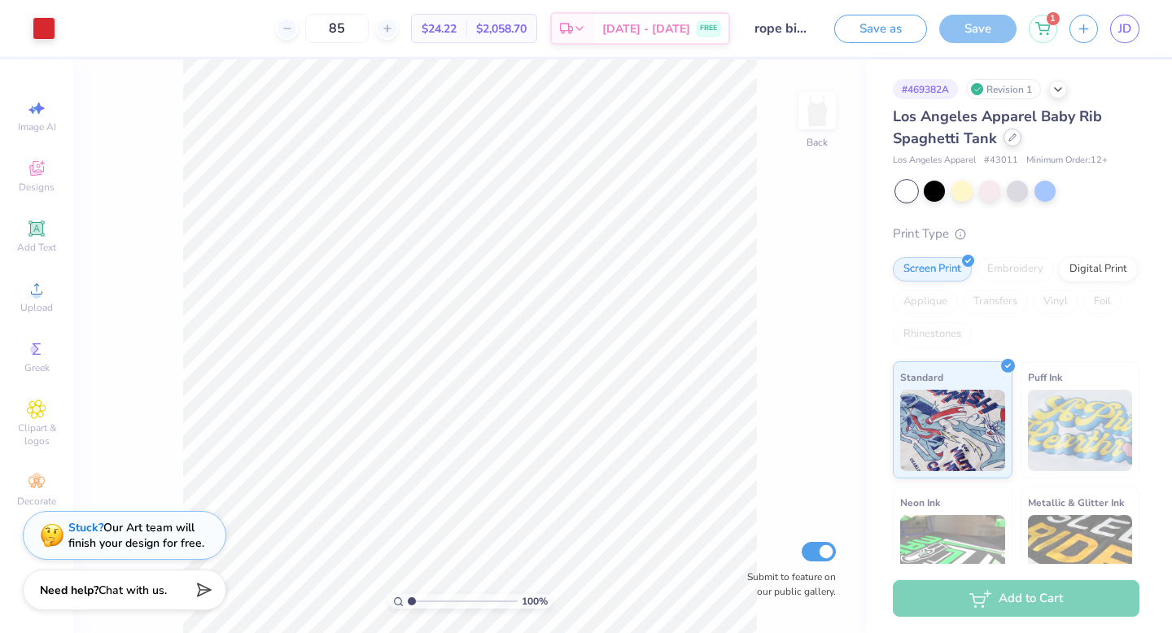
click at [1008, 142] on div at bounding box center [1013, 138] width 18 height 18
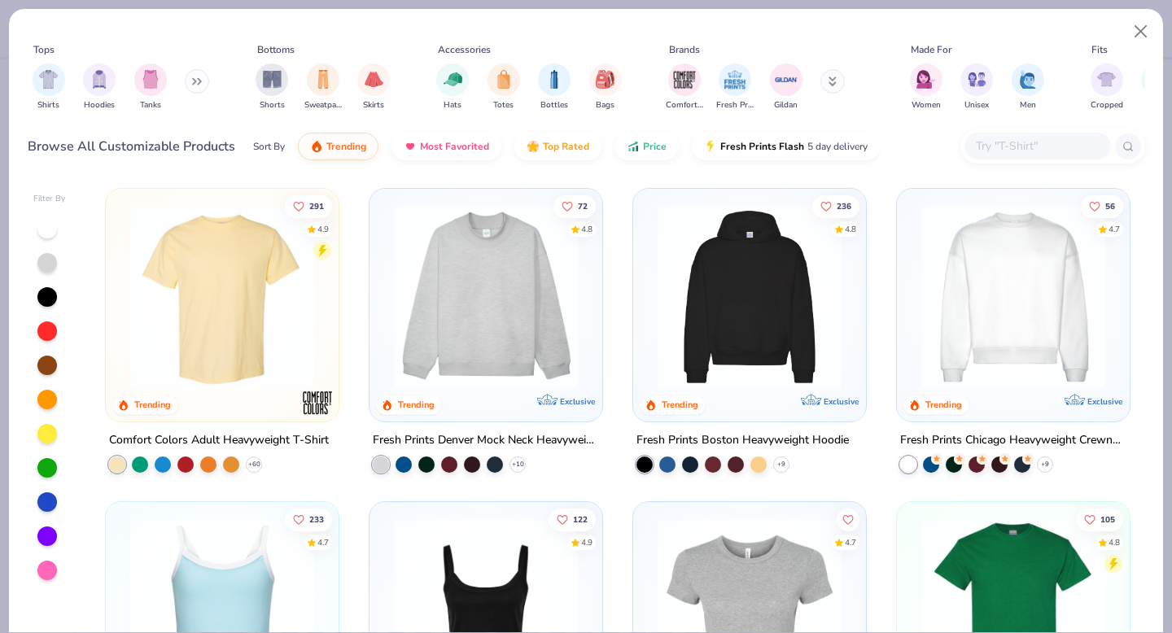
click at [195, 81] on icon at bounding box center [197, 81] width 10 height 8
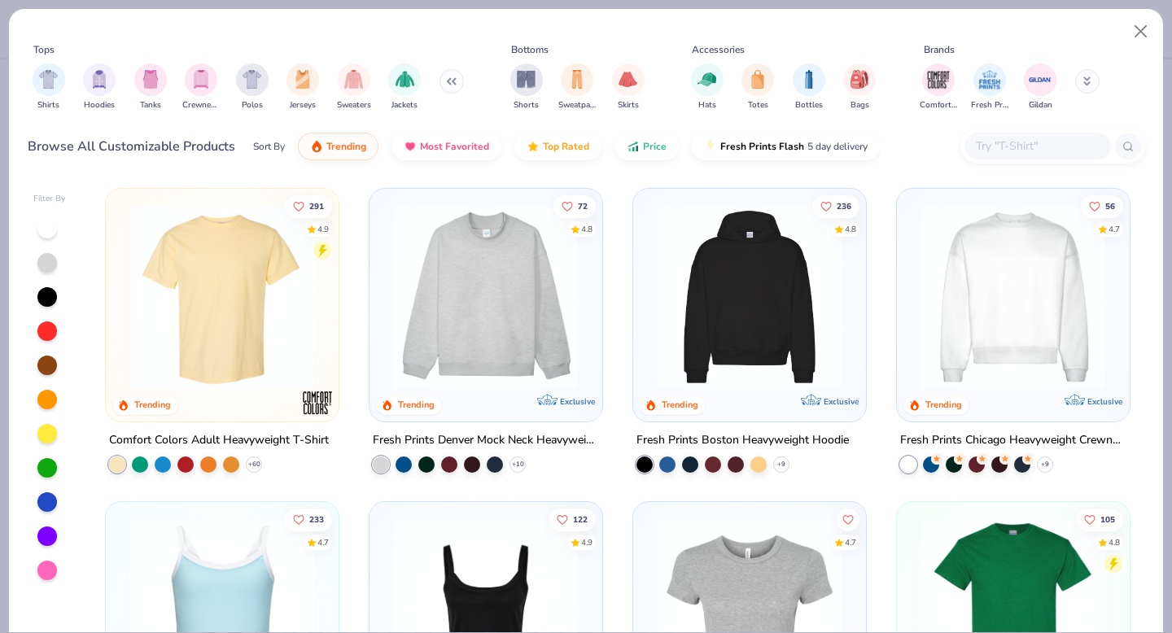
click at [447, 85] on icon at bounding box center [451, 81] width 10 height 8
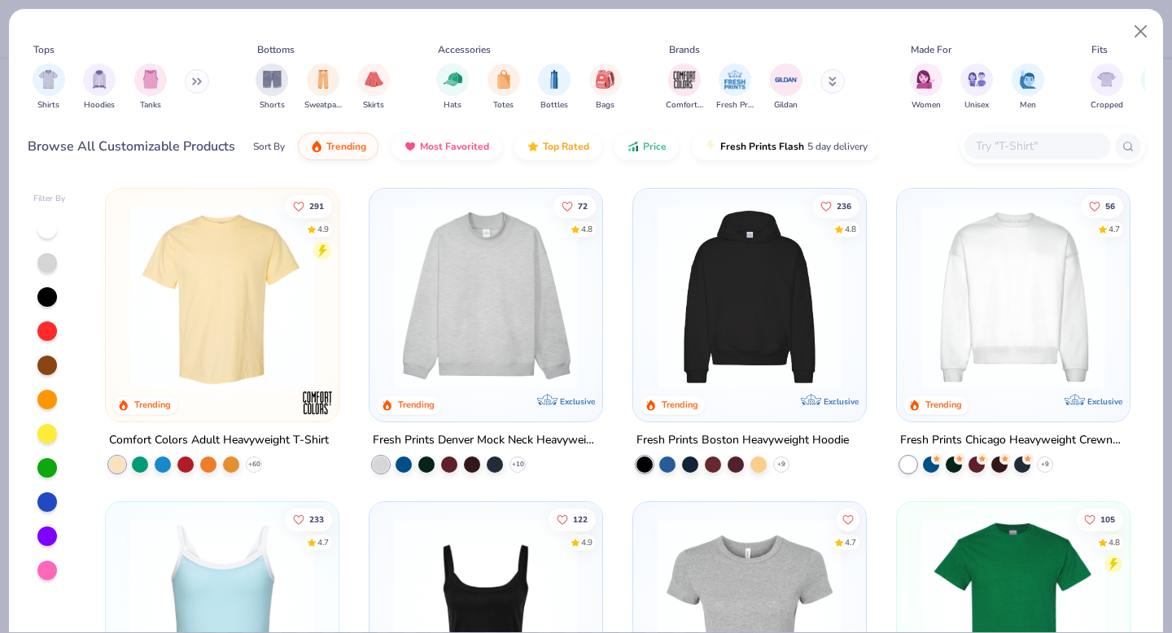
click at [194, 85] on button at bounding box center [197, 81] width 24 height 24
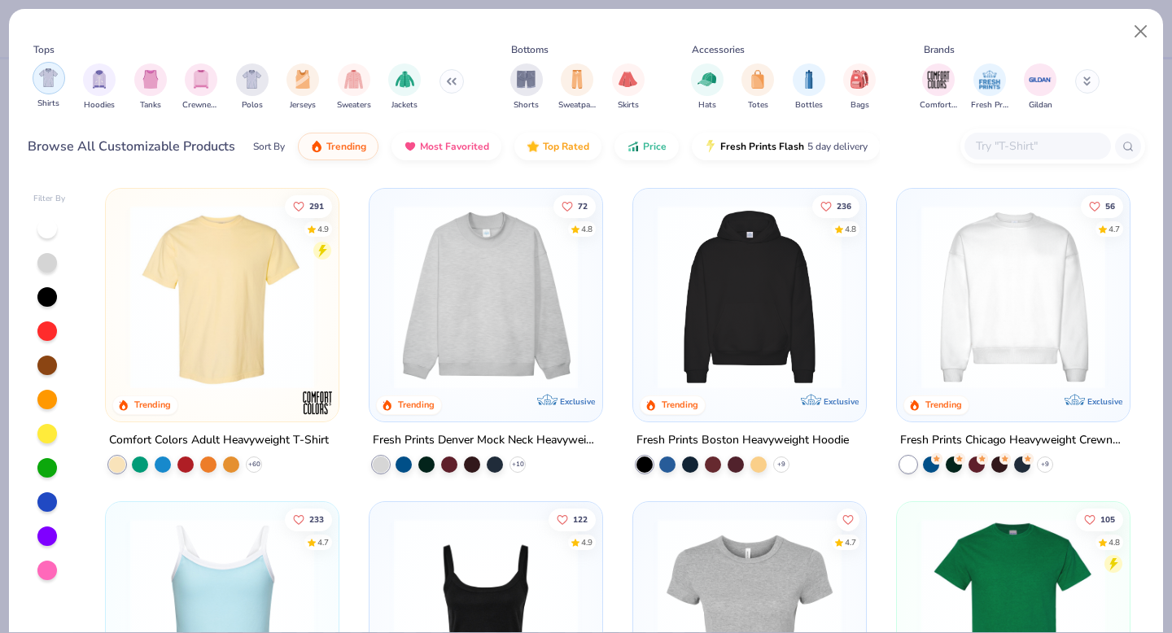
click at [47, 80] on img "filter for Shirts" at bounding box center [48, 77] width 19 height 19
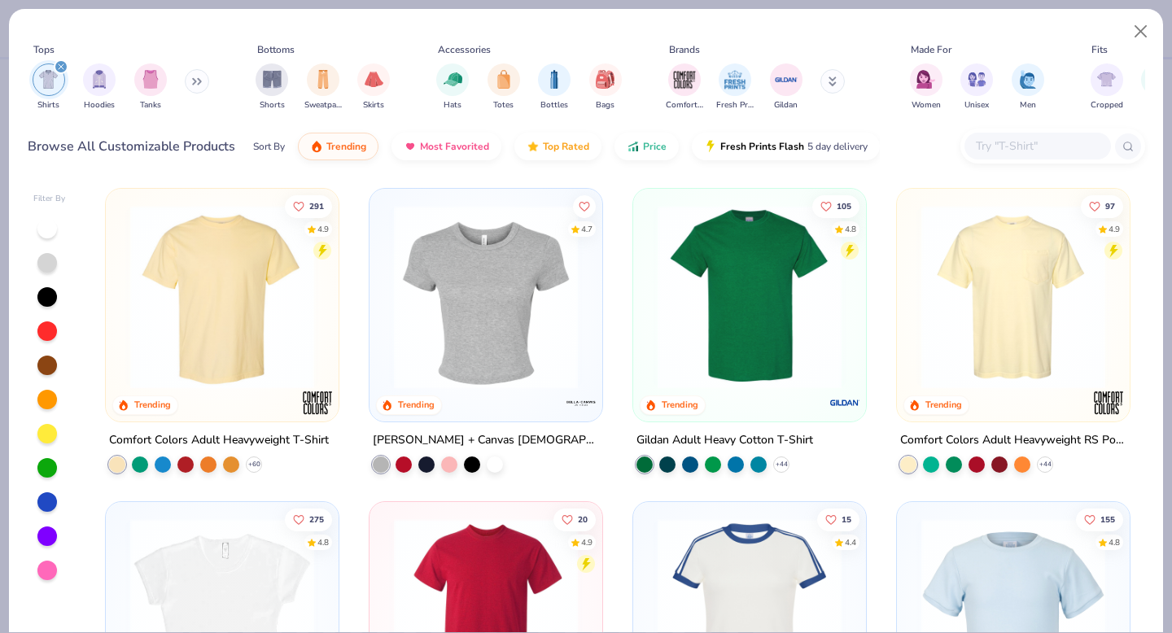
click at [496, 361] on img at bounding box center [486, 297] width 200 height 184
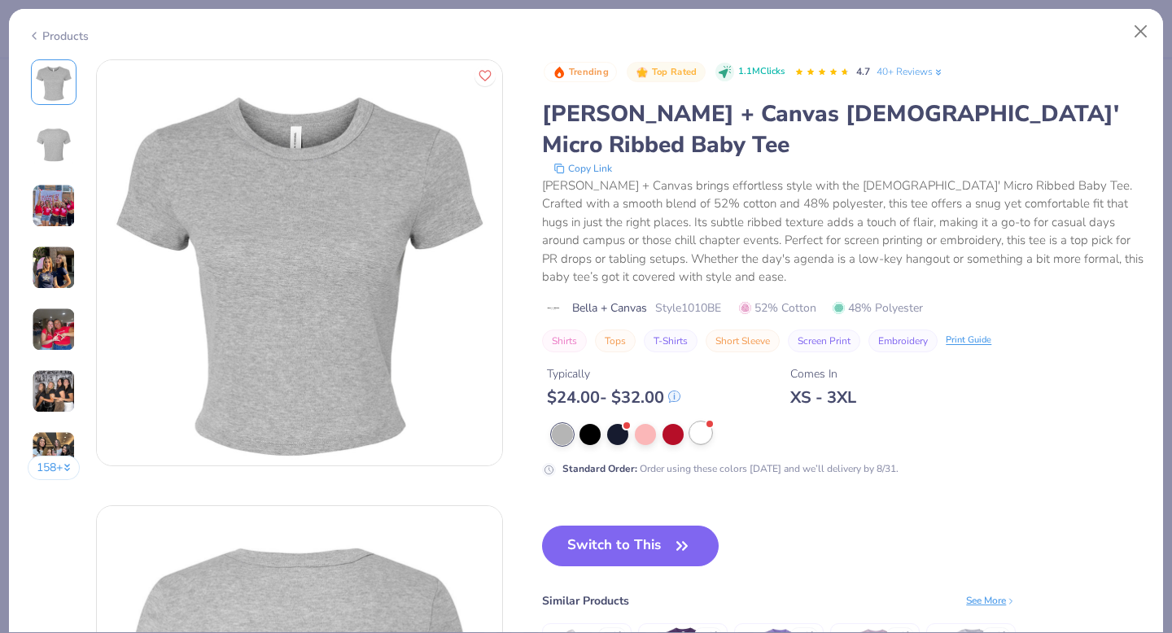
click at [702, 422] on div at bounding box center [700, 432] width 21 height 21
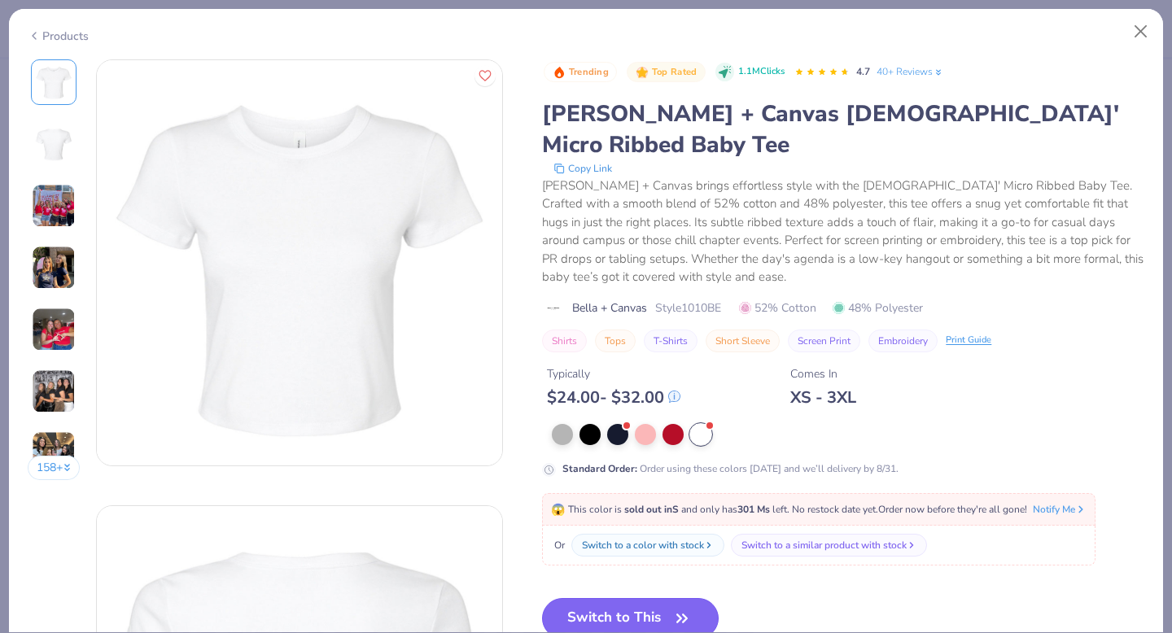
click at [648, 602] on button "Switch to This" at bounding box center [630, 618] width 177 height 41
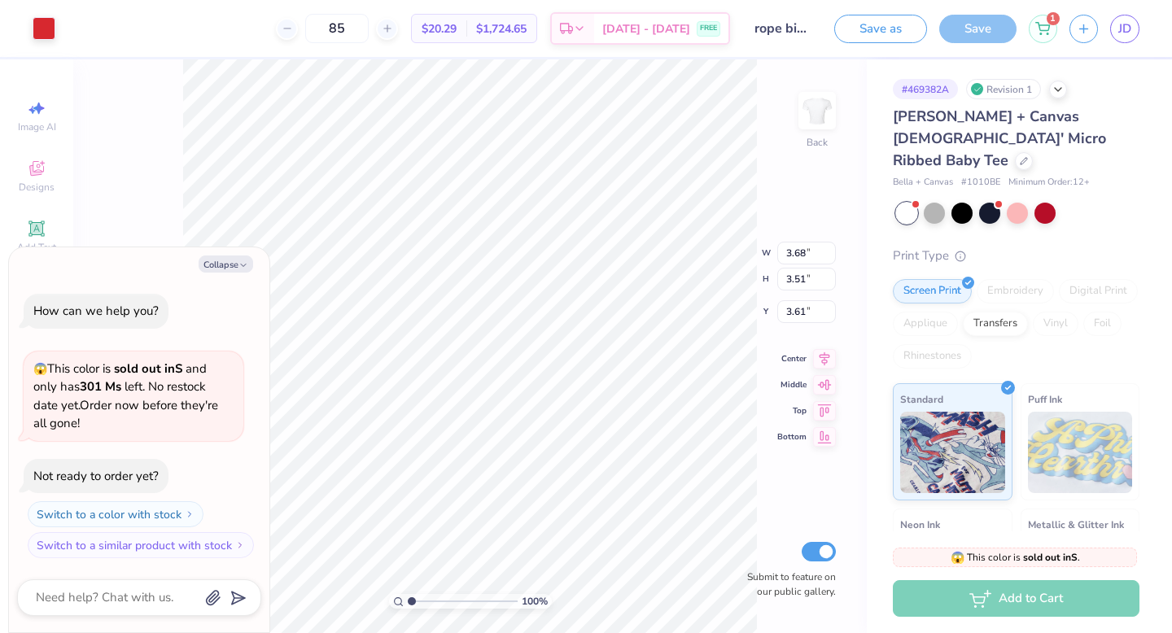
type textarea "x"
type input "4.98"
type input "4.74"
type input "2.37"
type textarea "x"
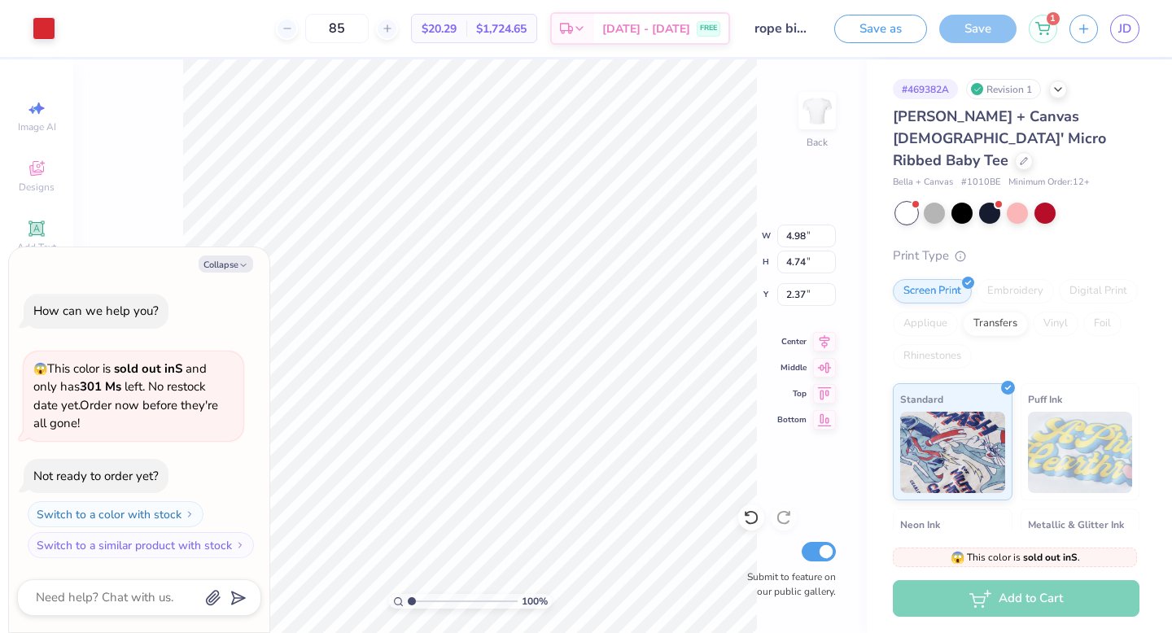
type input "3.00"
type textarea "x"
type input "4.51"
type input "4.30"
type input "2.96"
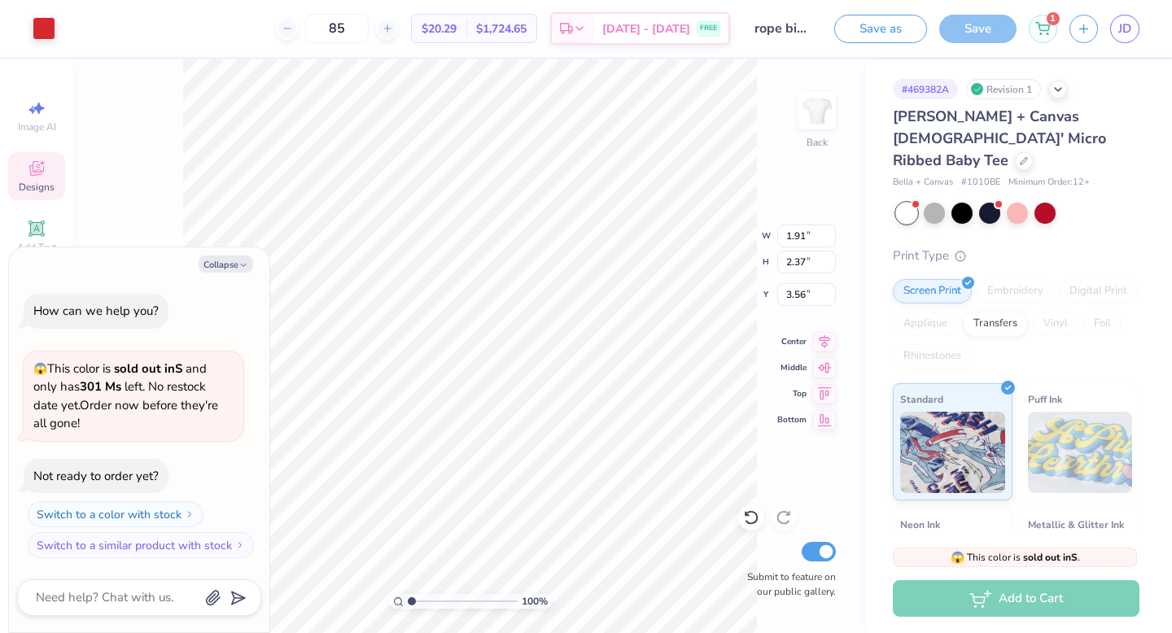
type textarea "x"
type input "3.67"
type textarea "x"
type input "3.56"
type textarea "x"
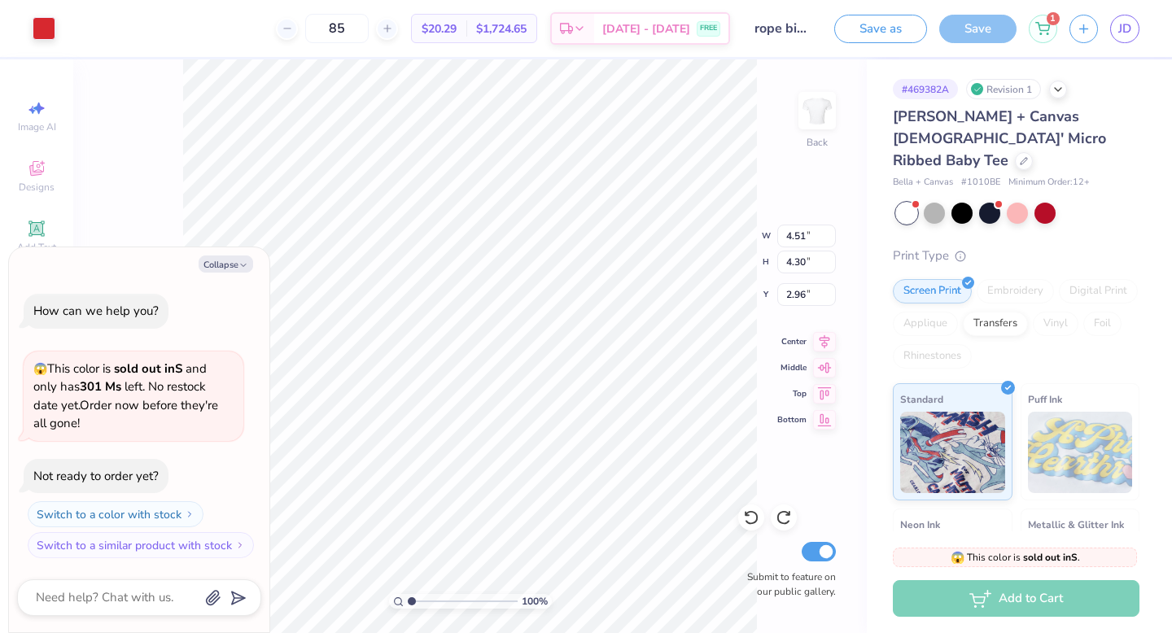
type input "3.00"
type textarea "x"
click at [369, 26] on input "85" at bounding box center [336, 28] width 63 height 29
type input "8"
type input "40"
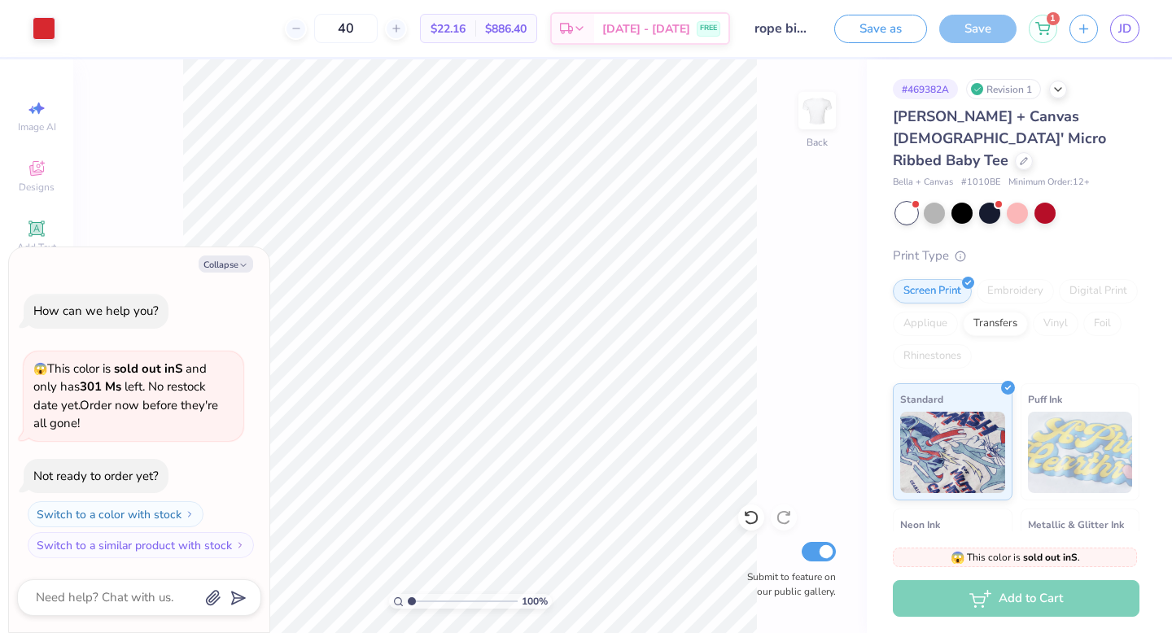
type textarea "x"
